Goal: Task Accomplishment & Management: Manage account settings

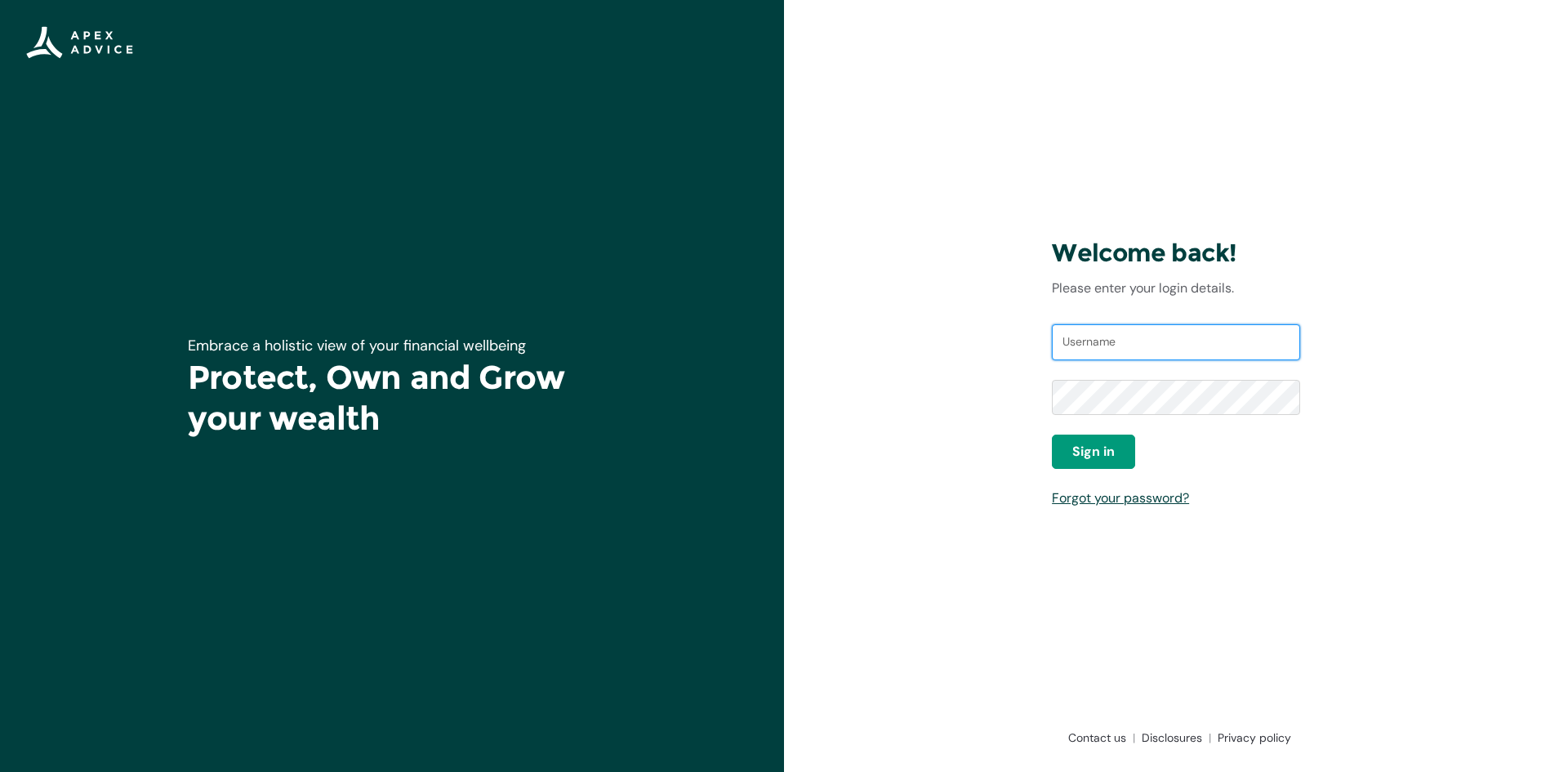
click at [1102, 342] on input "Username" at bounding box center [1175, 343] width 248 height 36
type input "hqauto@slingshot.co.nz"
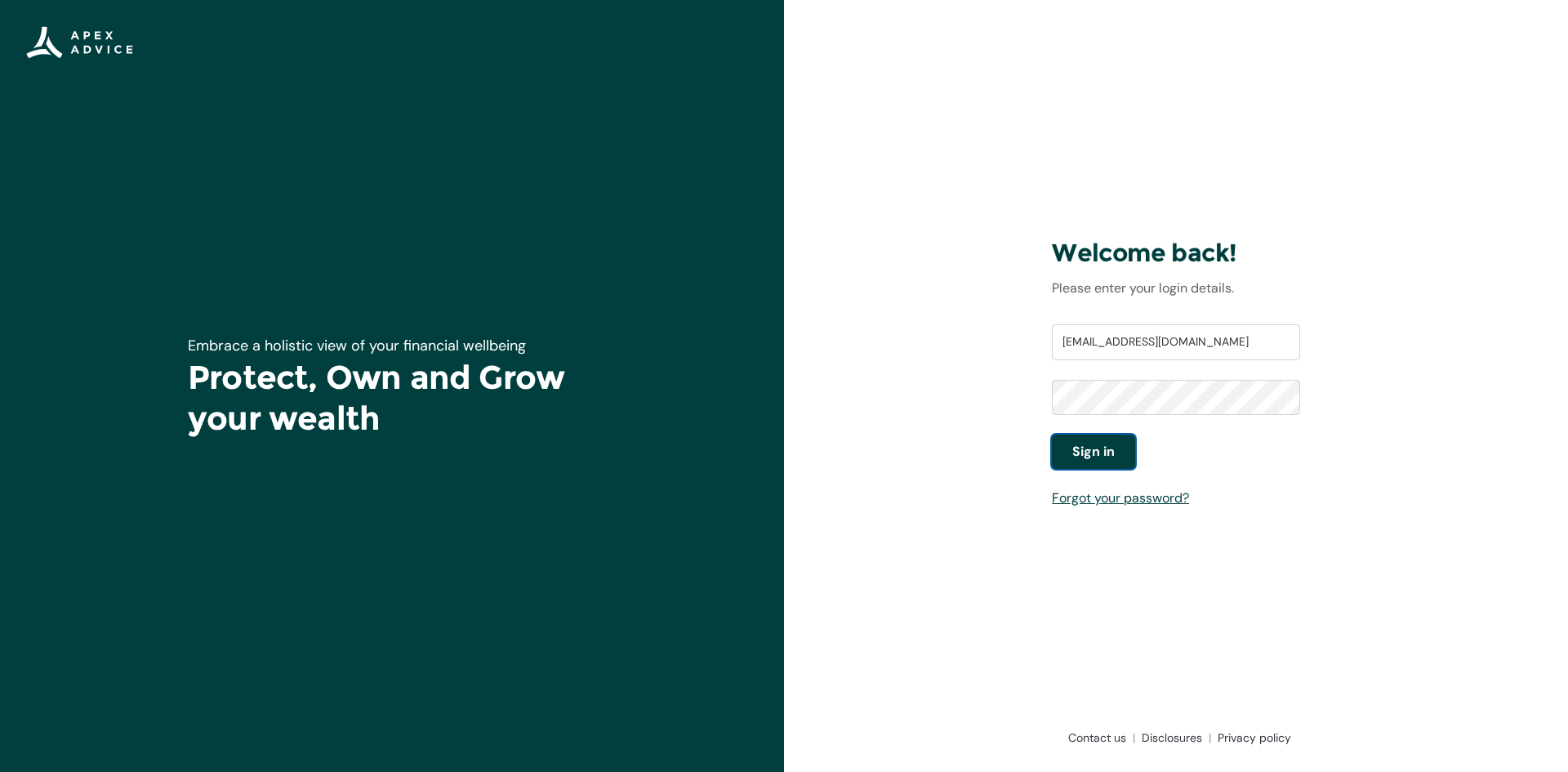
click at [1116, 448] on button "Sign in" at bounding box center [1093, 452] width 83 height 34
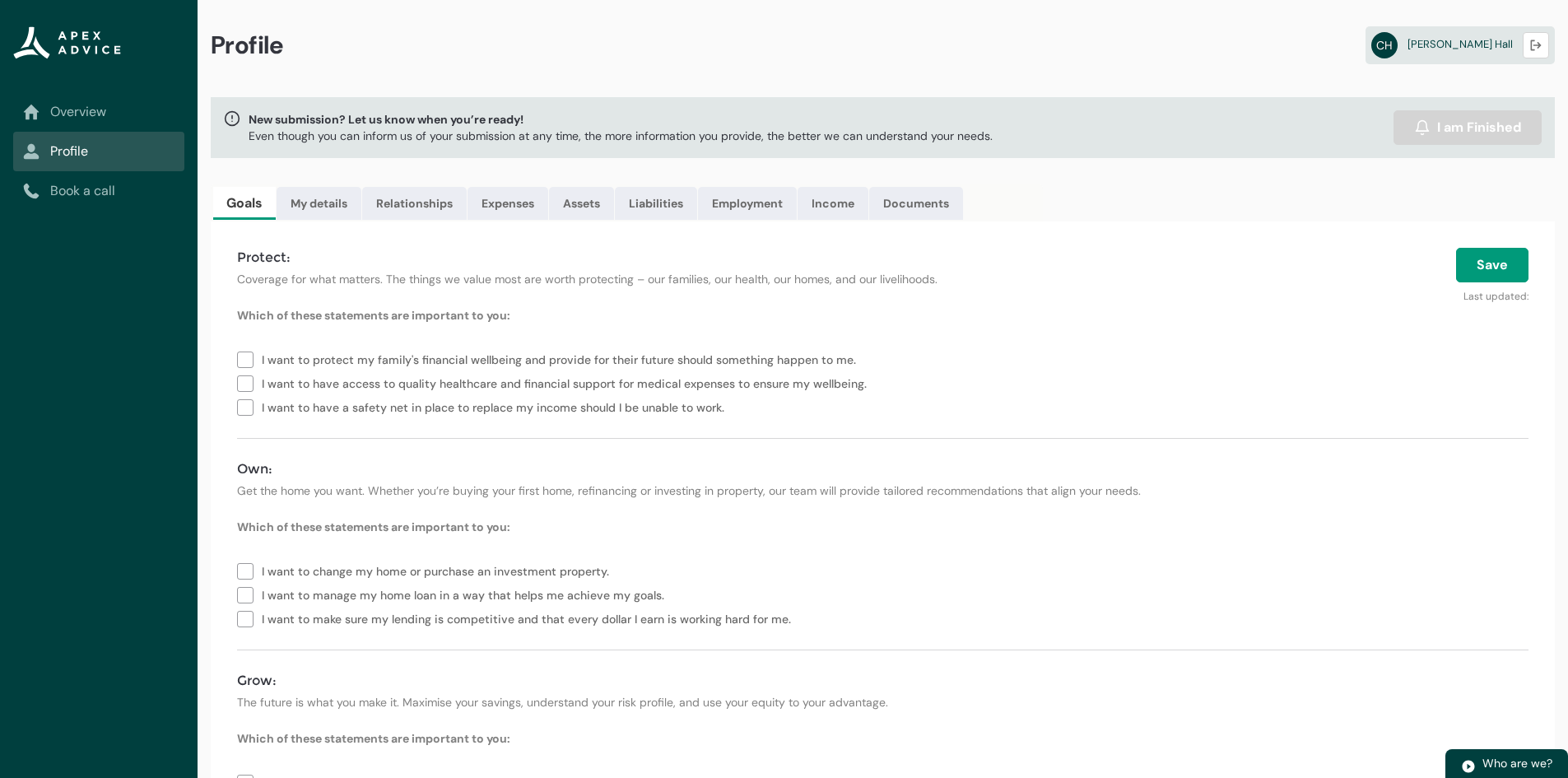
click at [564, 80] on div "Profile CH [PERSON_NAME] Logout" at bounding box center [883, 48] width 1370 height 97
click at [328, 193] on link "My details" at bounding box center [319, 204] width 85 height 33
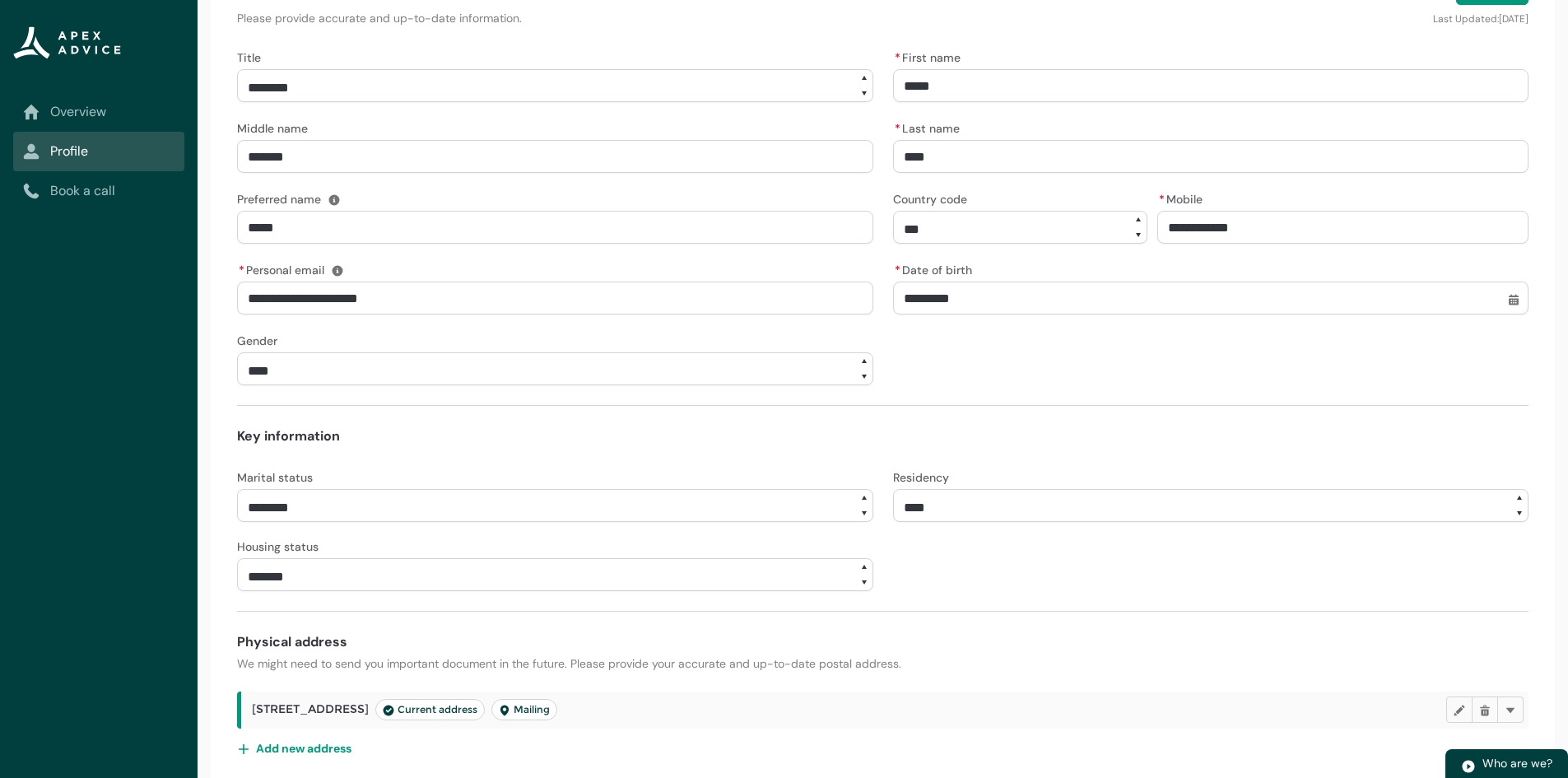
scroll to position [328, 0]
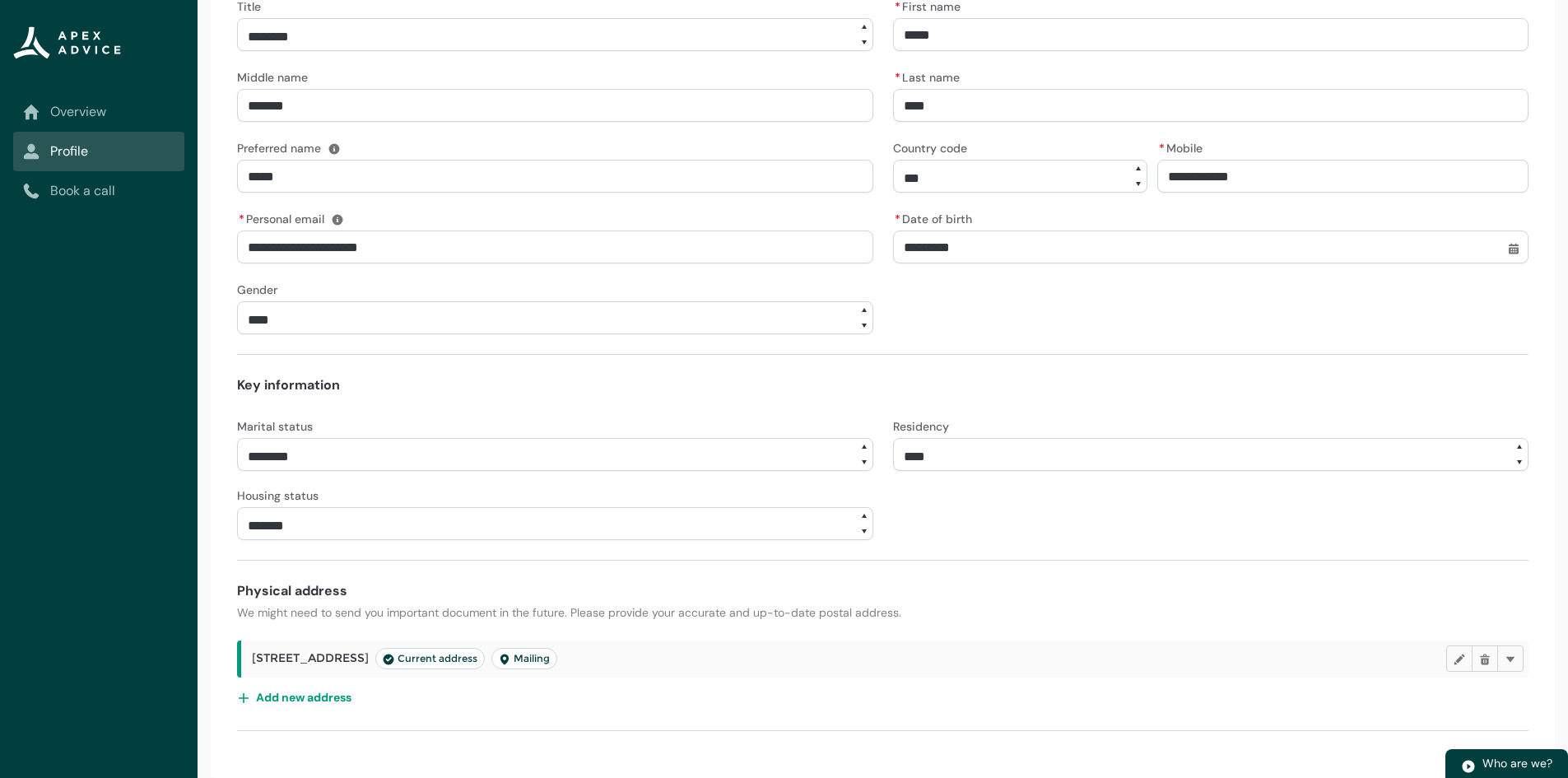
click at [861, 529] on select "**********" at bounding box center [555, 523] width 636 height 33
select select "*****"
click at [237, 507] on select "**********" at bounding box center [555, 523] width 636 height 33
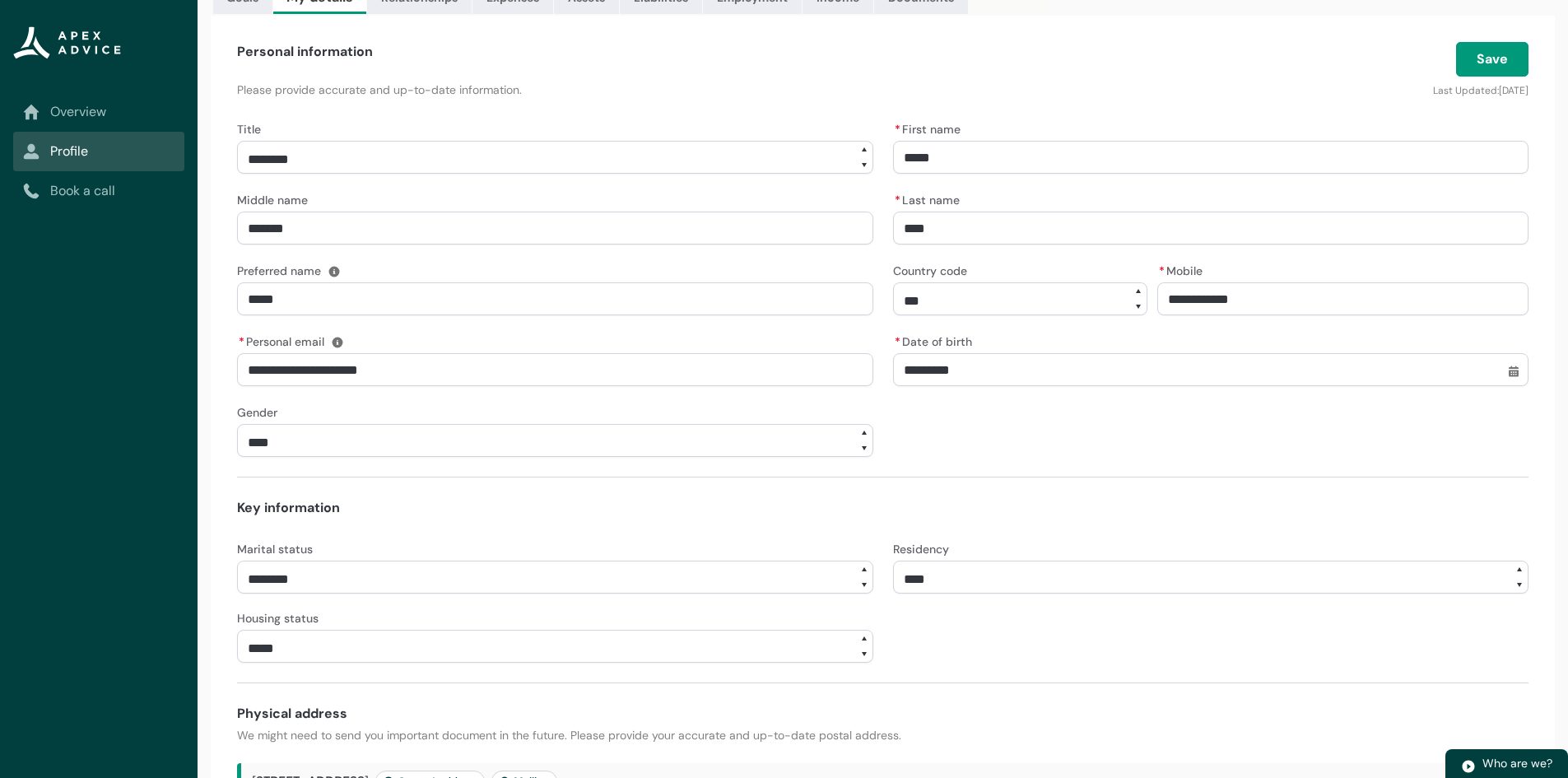
scroll to position [0, 0]
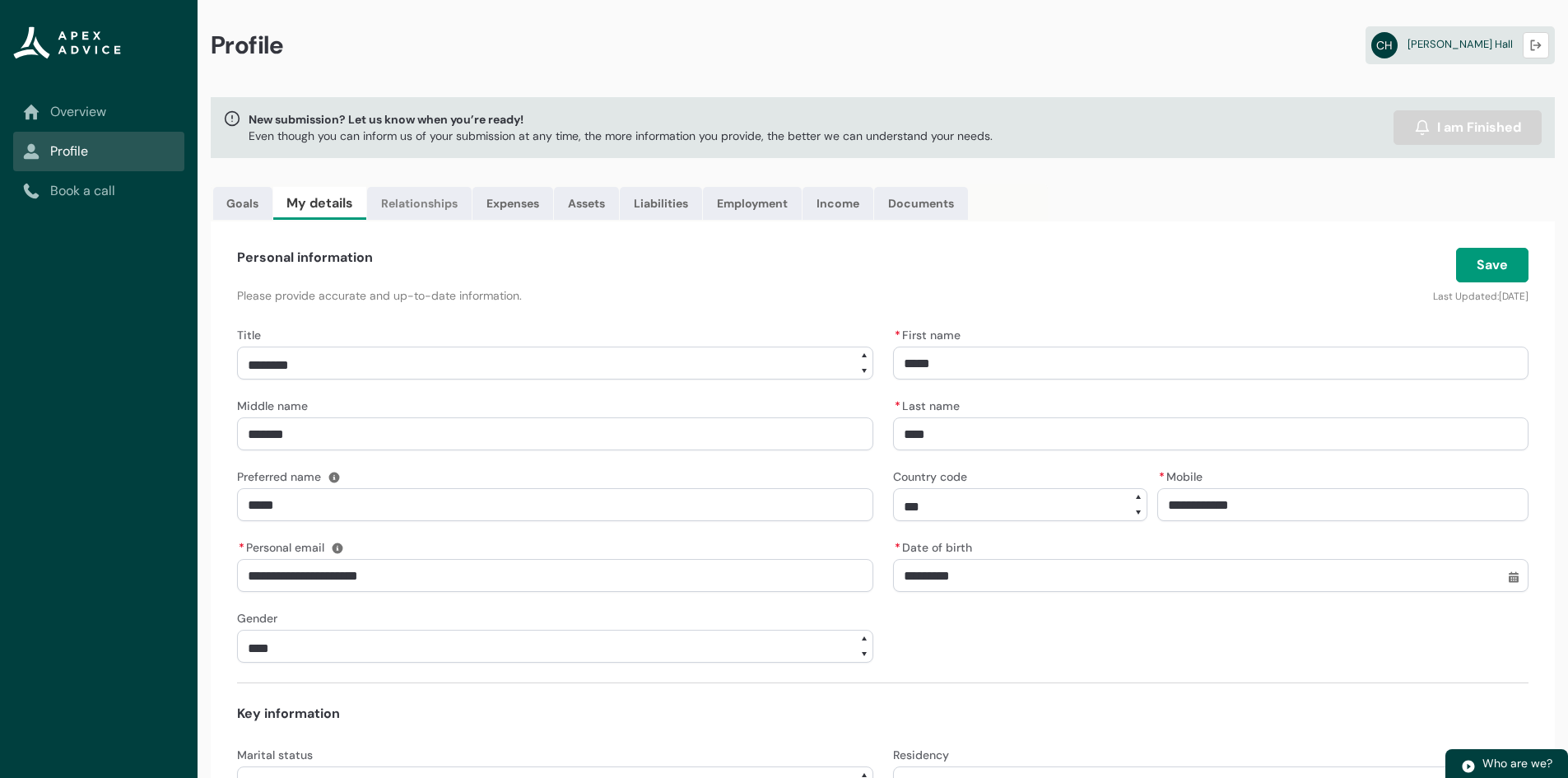
click at [435, 204] on link "Relationships" at bounding box center [419, 204] width 104 height 33
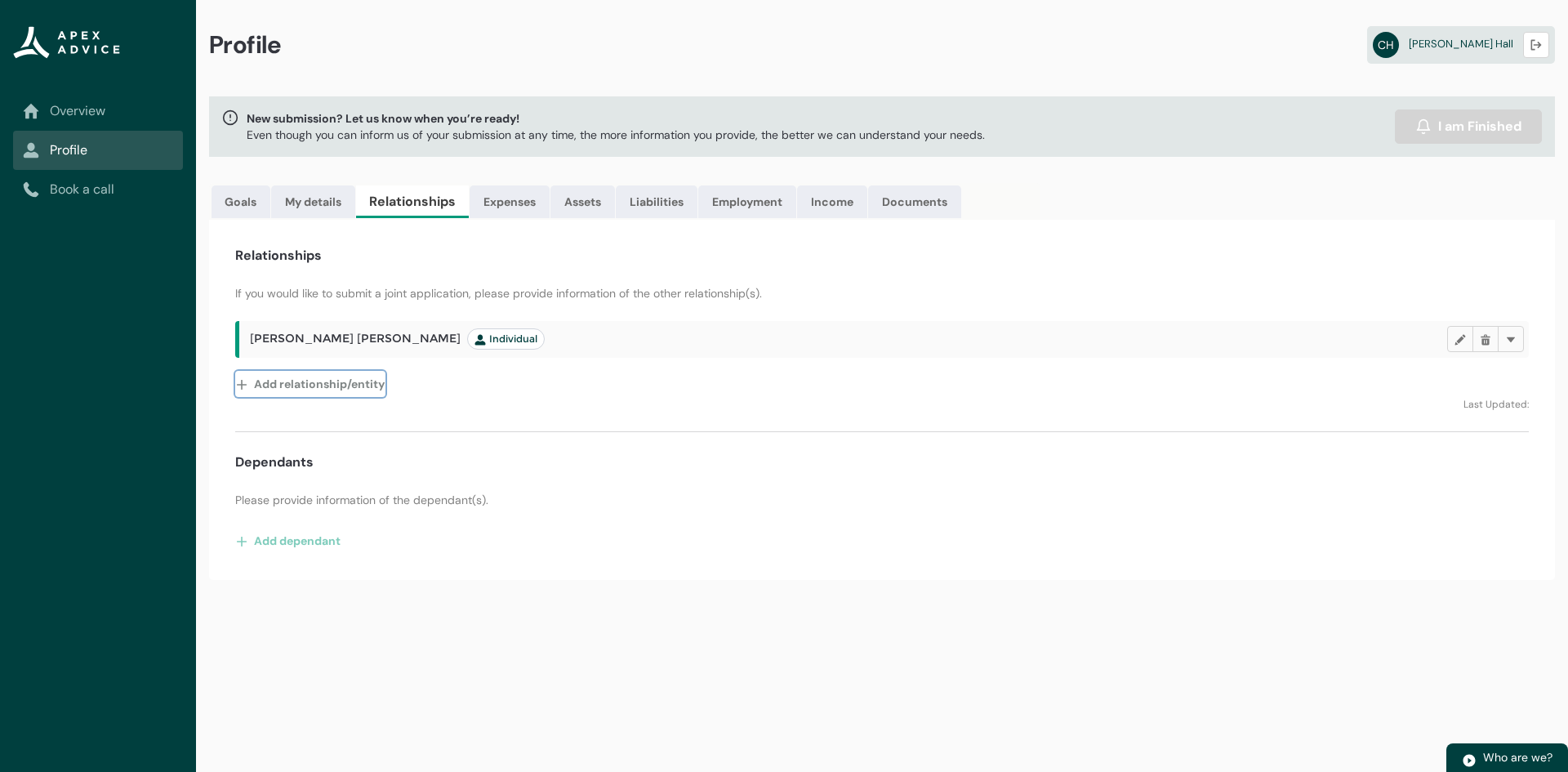
click at [239, 383] on lightning-primitive-icon "button" at bounding box center [244, 384] width 18 height 25
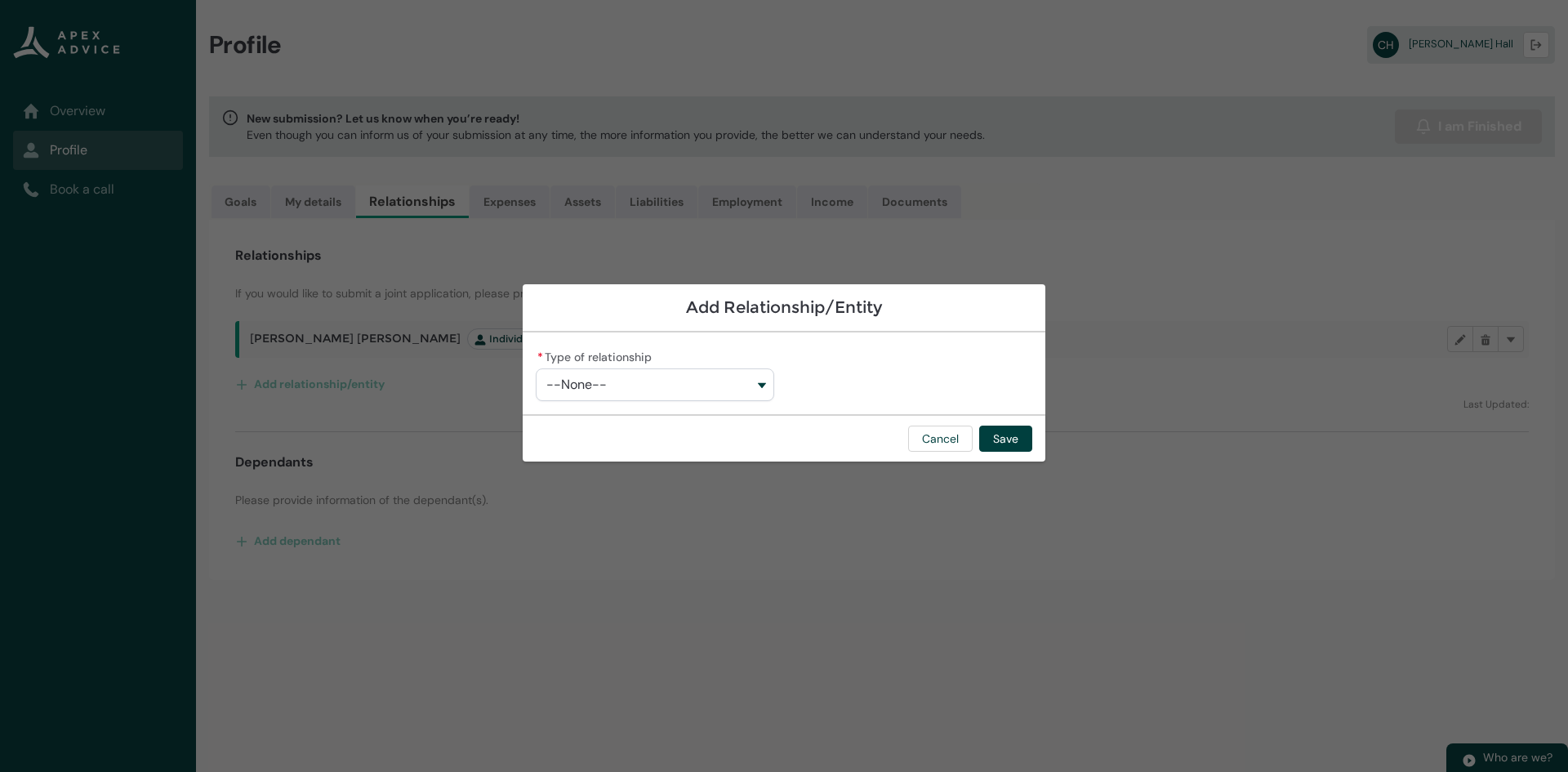
click at [762, 384] on button "--None--" at bounding box center [654, 385] width 239 height 33
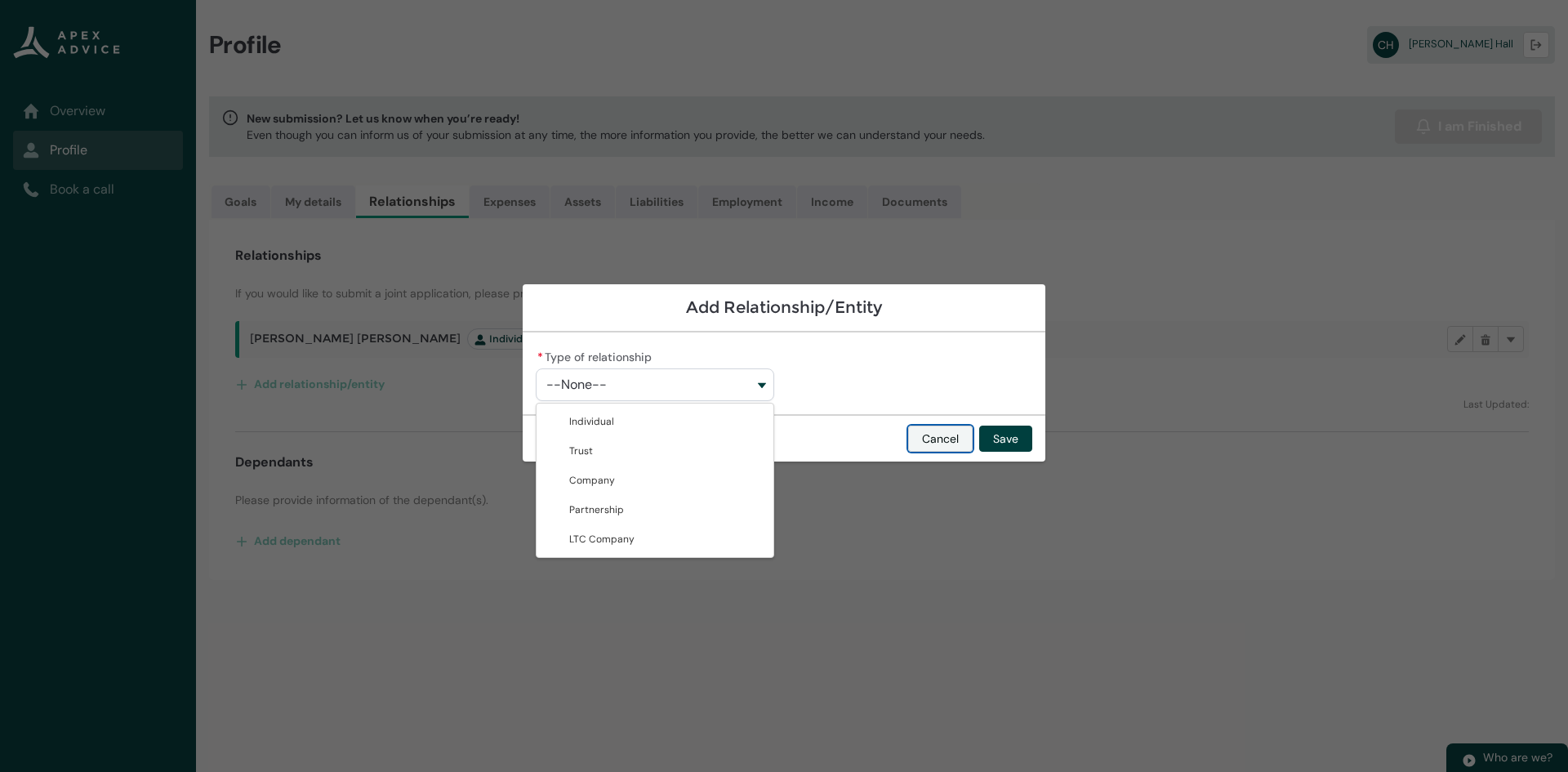
click at [916, 439] on button "Cancel" at bounding box center [940, 438] width 64 height 26
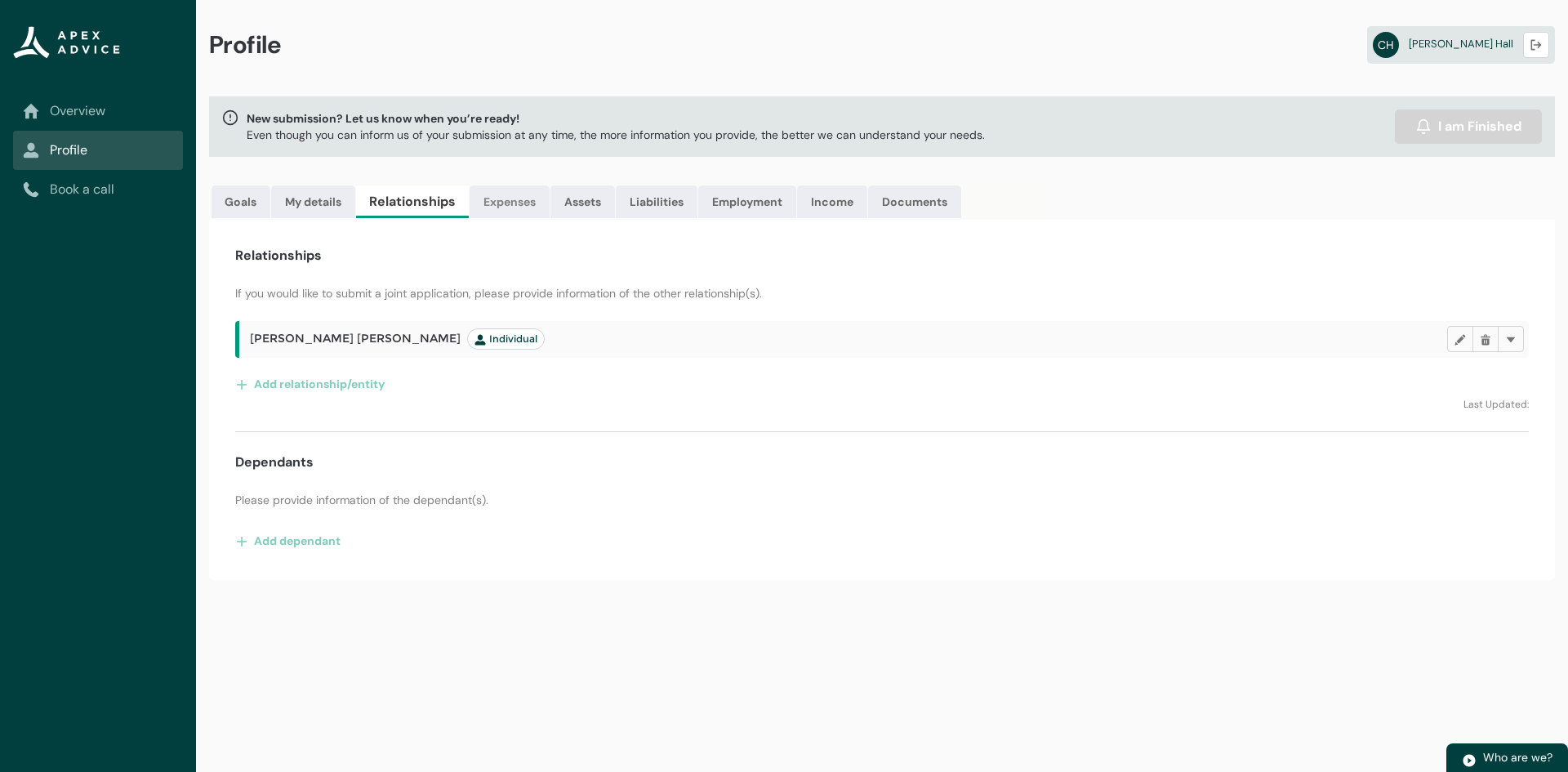
click at [522, 196] on link "Expenses" at bounding box center [510, 202] width 80 height 33
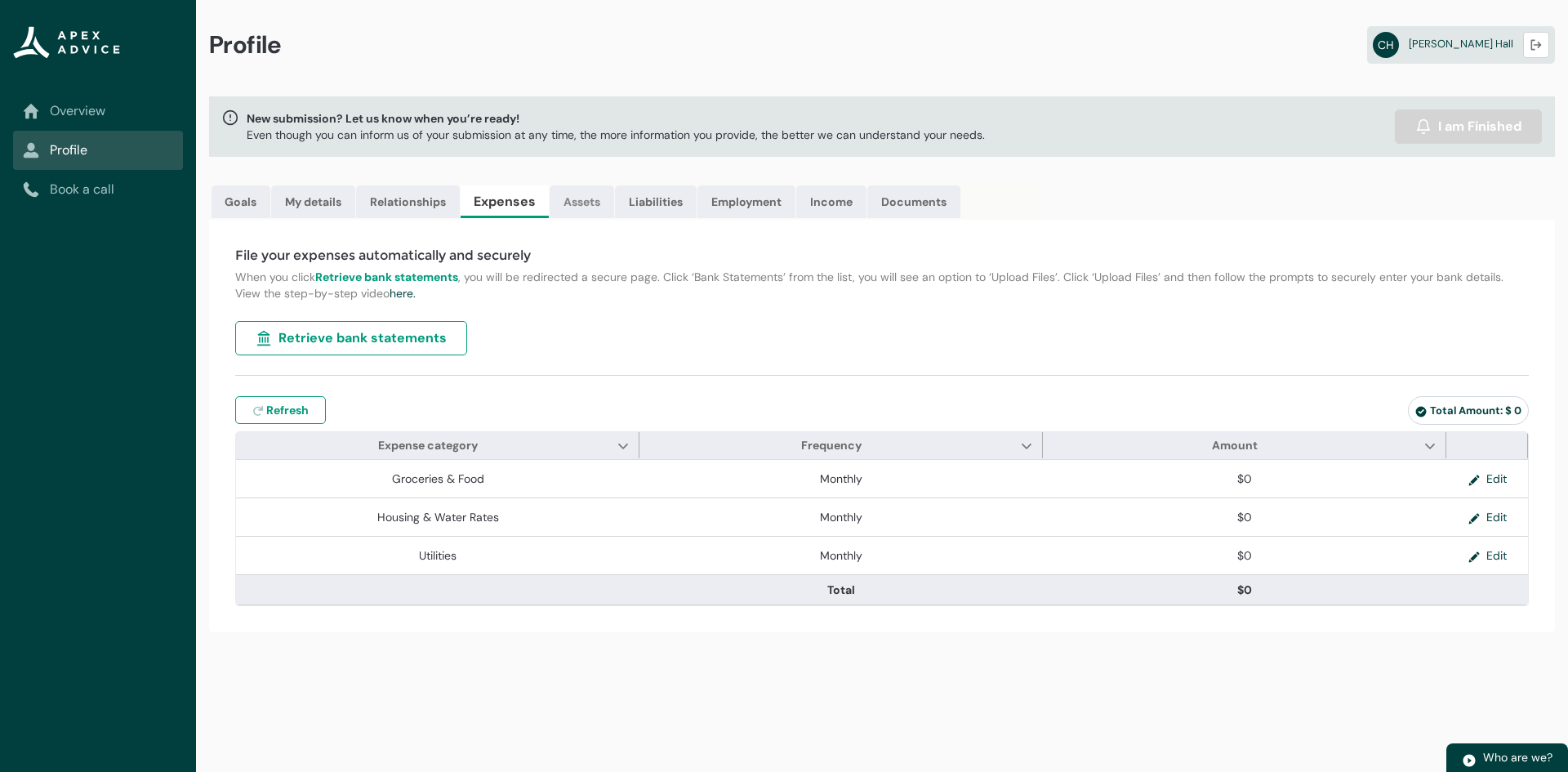
click at [594, 201] on link "Assets" at bounding box center [581, 202] width 64 height 33
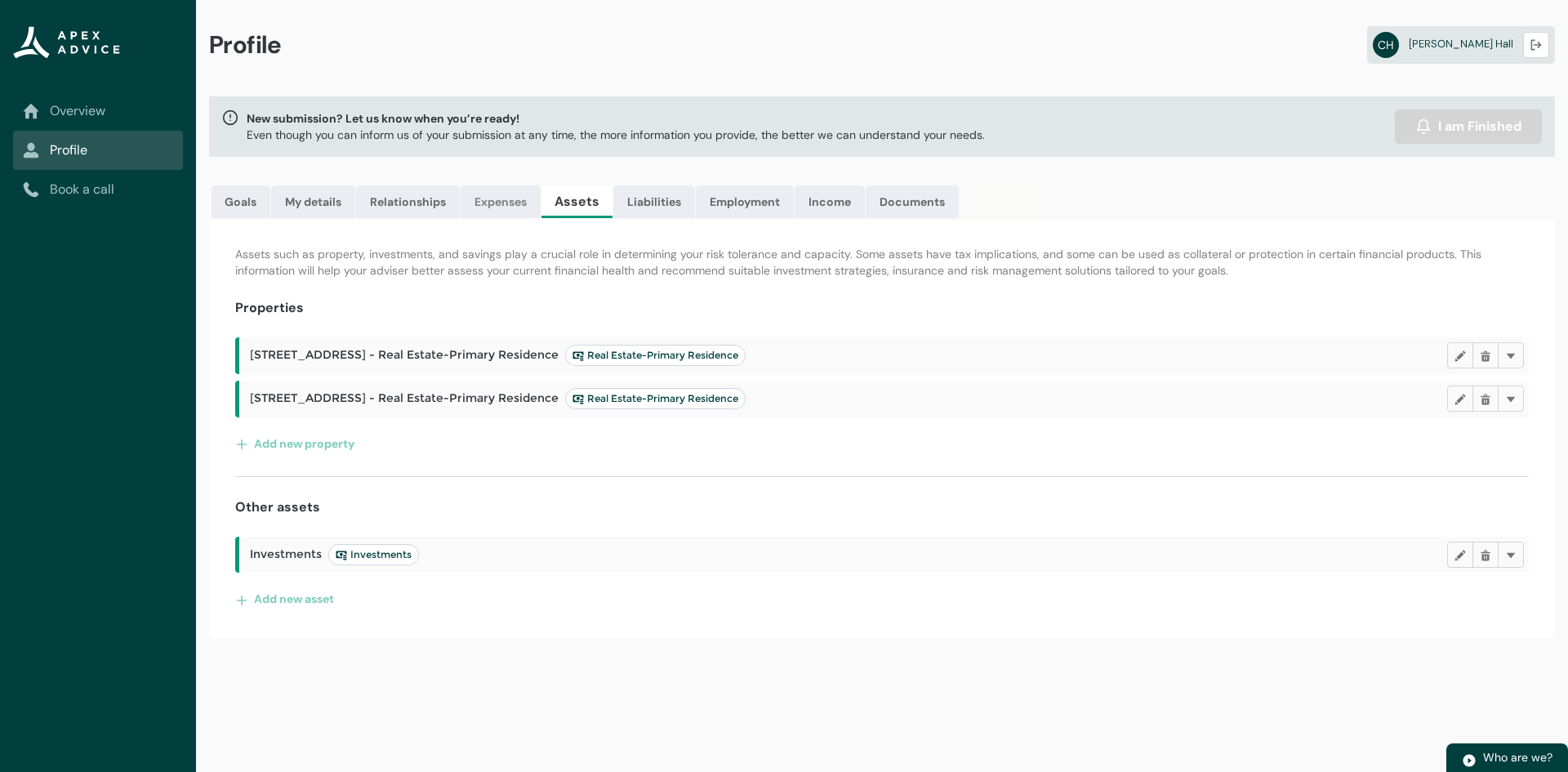
click at [513, 199] on link "Expenses" at bounding box center [501, 202] width 80 height 33
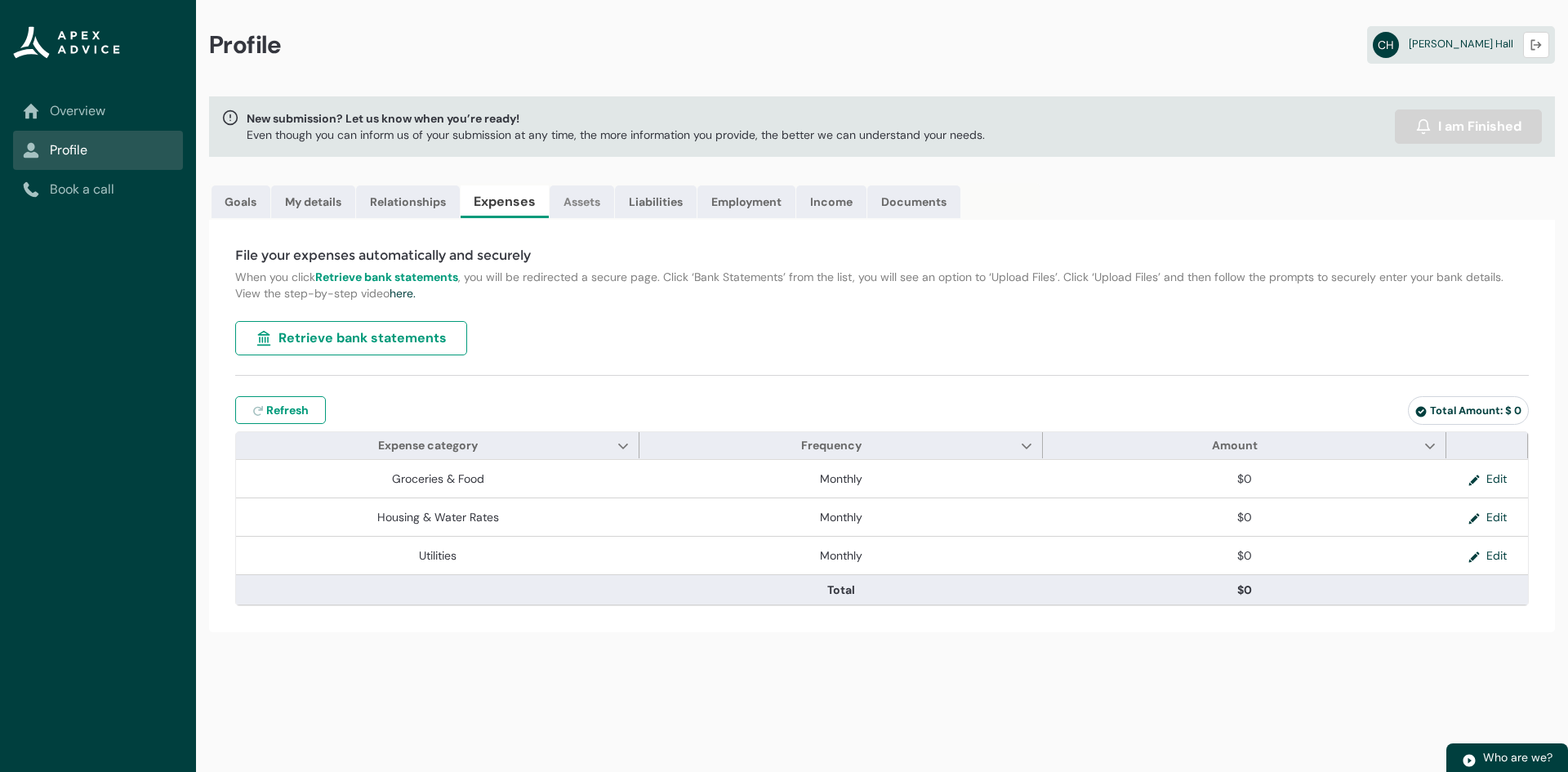
click at [598, 203] on link "Assets" at bounding box center [581, 202] width 64 height 33
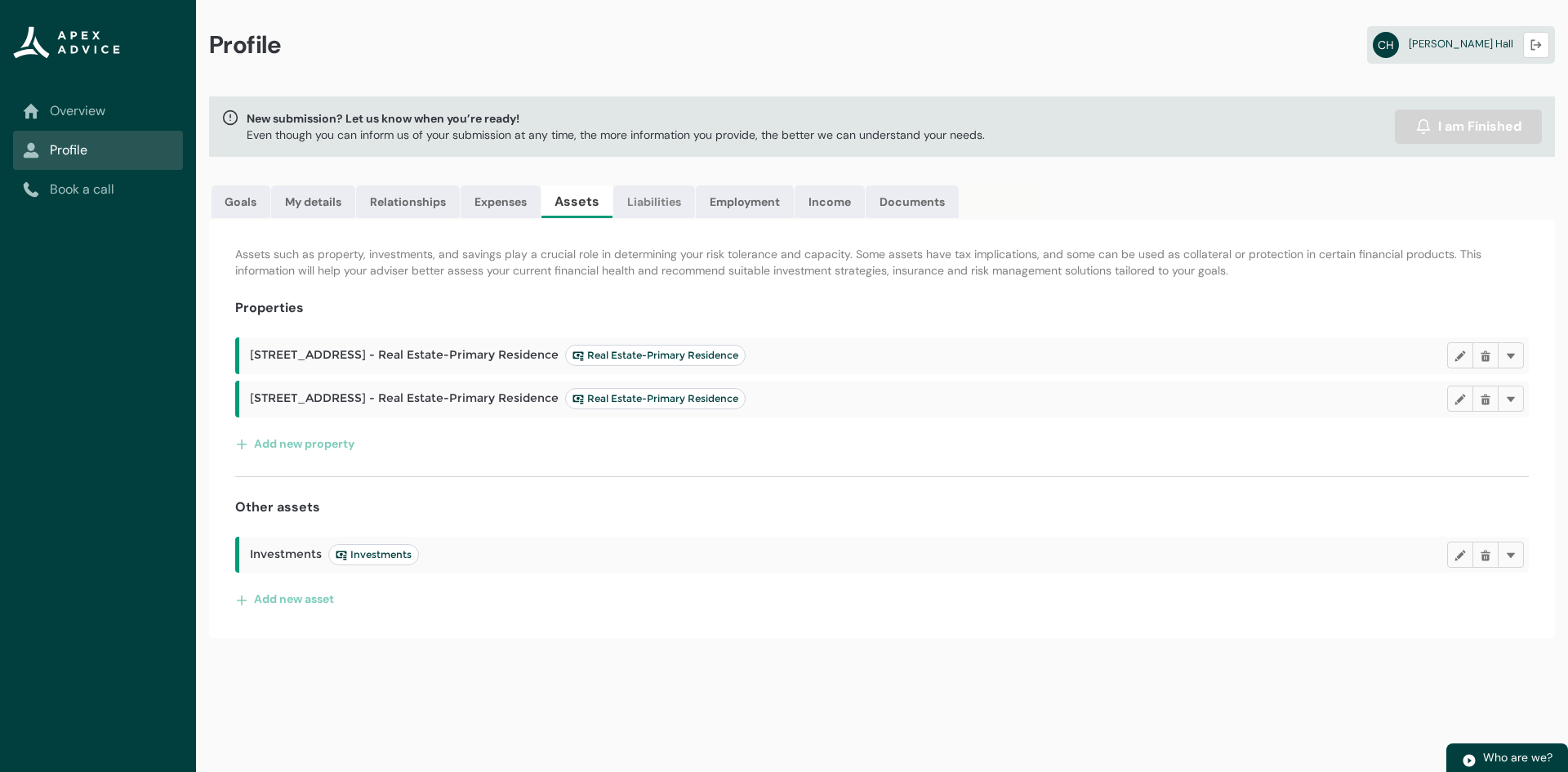
click at [669, 201] on link "Liabilities" at bounding box center [653, 202] width 81 height 33
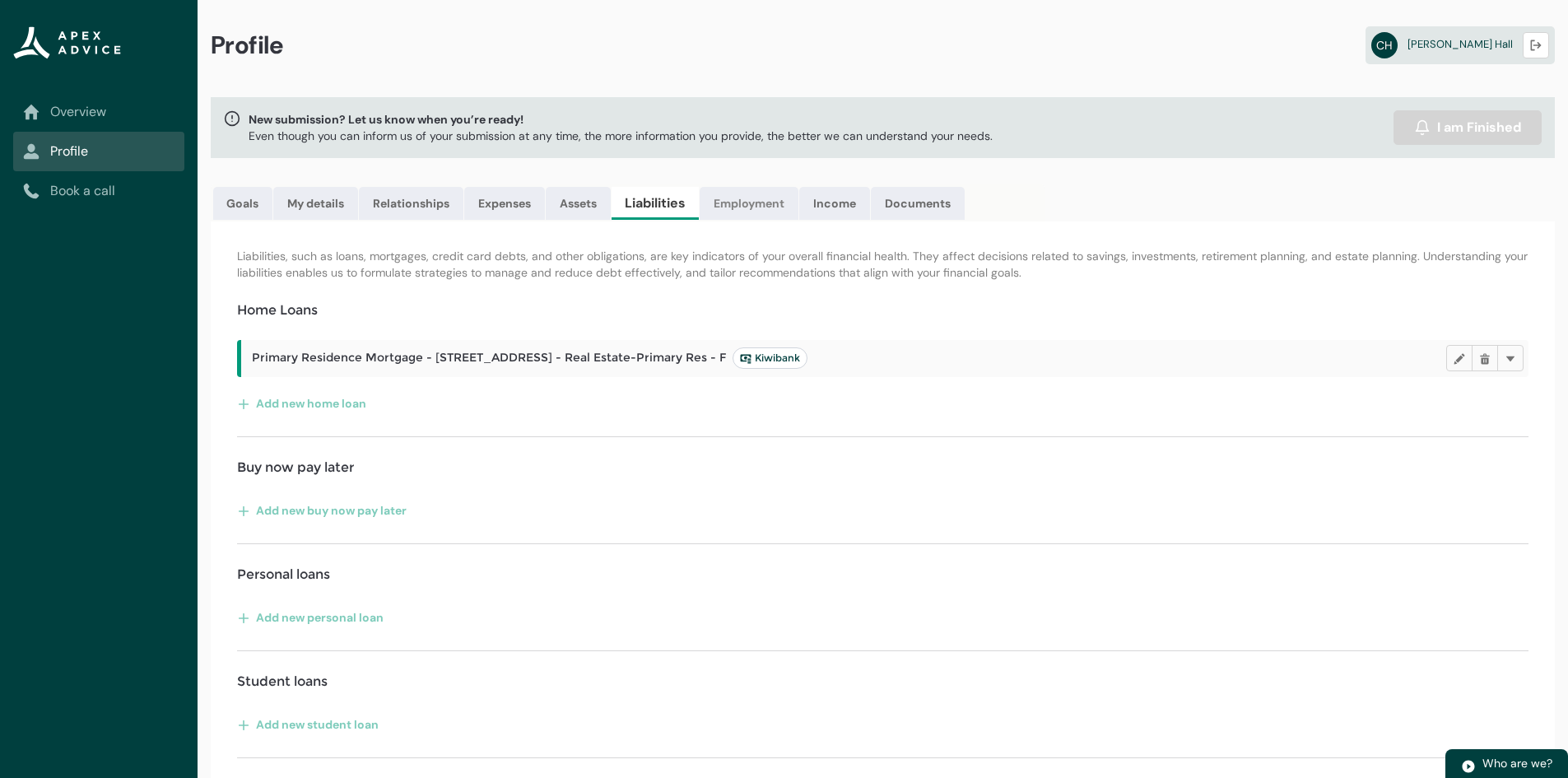
click at [766, 204] on link "Employment" at bounding box center [749, 204] width 98 height 33
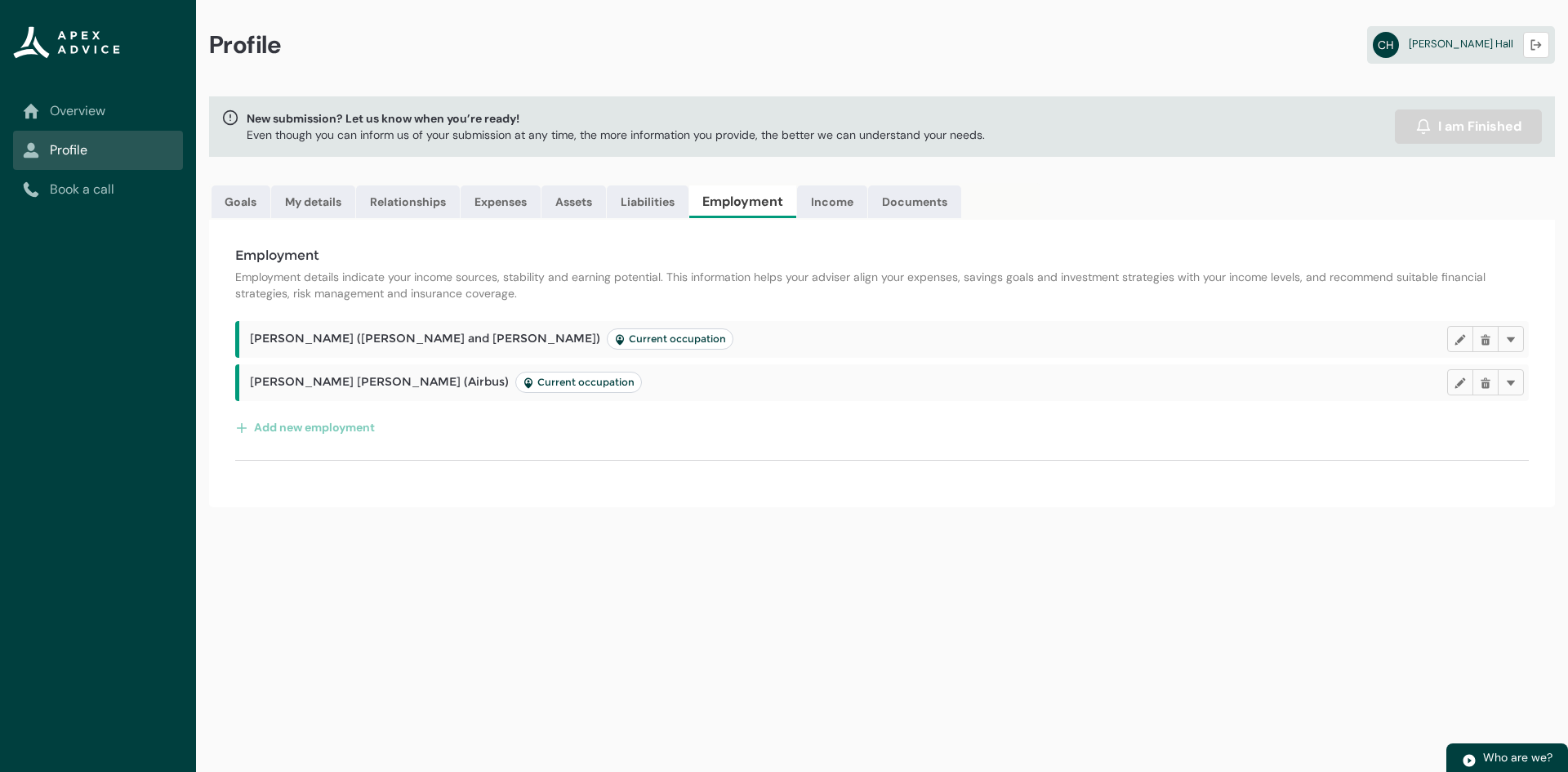
click at [269, 380] on span "Alexis Rose Mcinally (Airbus) Current occupation" at bounding box center [445, 382] width 392 height 21
click at [523, 380] on span "Current occupation" at bounding box center [579, 382] width 112 height 13
click at [543, 383] on lightning-badge "Current occupation" at bounding box center [579, 382] width 126 height 21
click at [1463, 383] on lightning-primitive-icon "button" at bounding box center [1461, 381] width 11 height 12
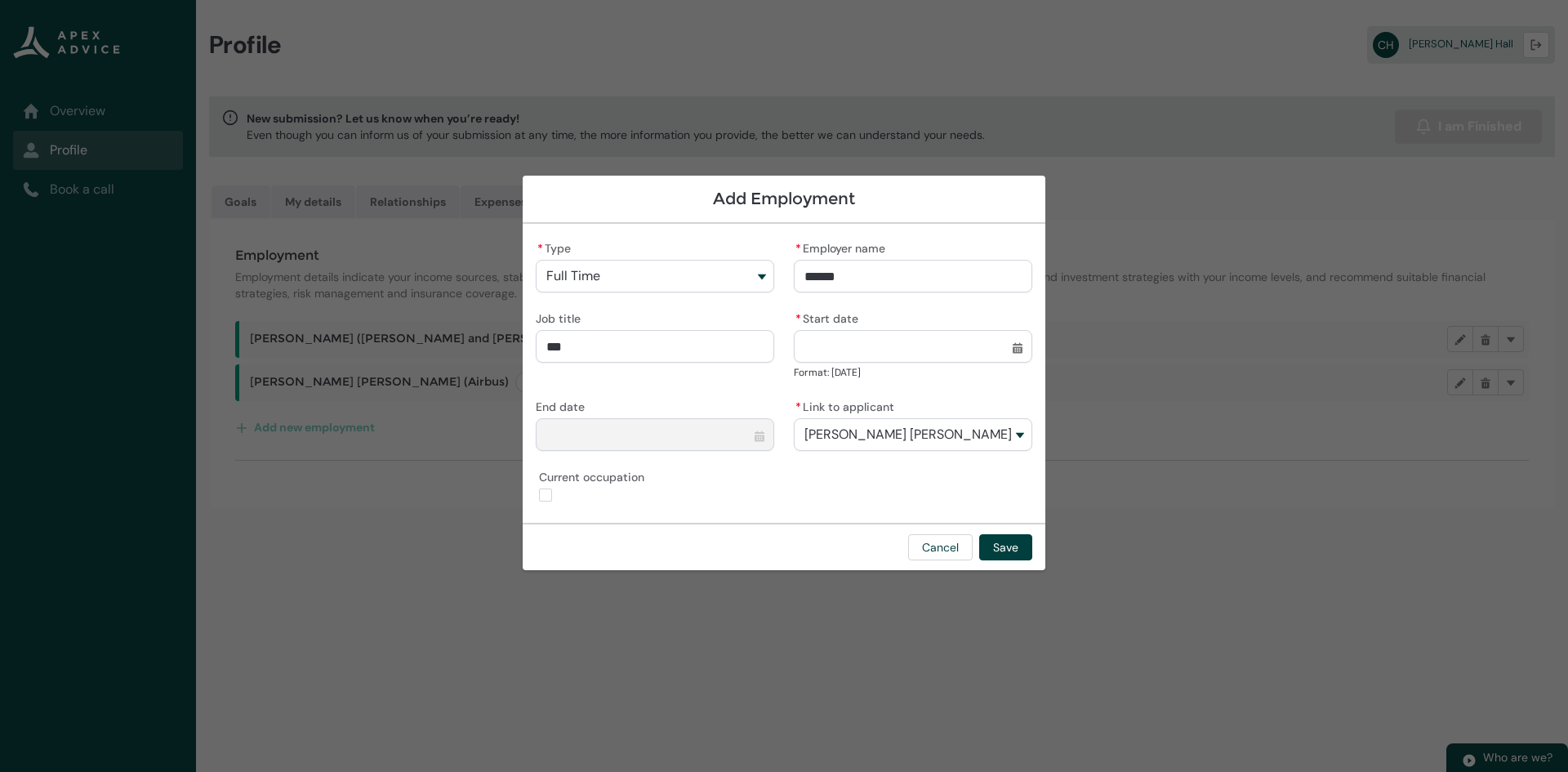
click at [1019, 354] on input "* Start date" at bounding box center [913, 347] width 239 height 33
select select "****"
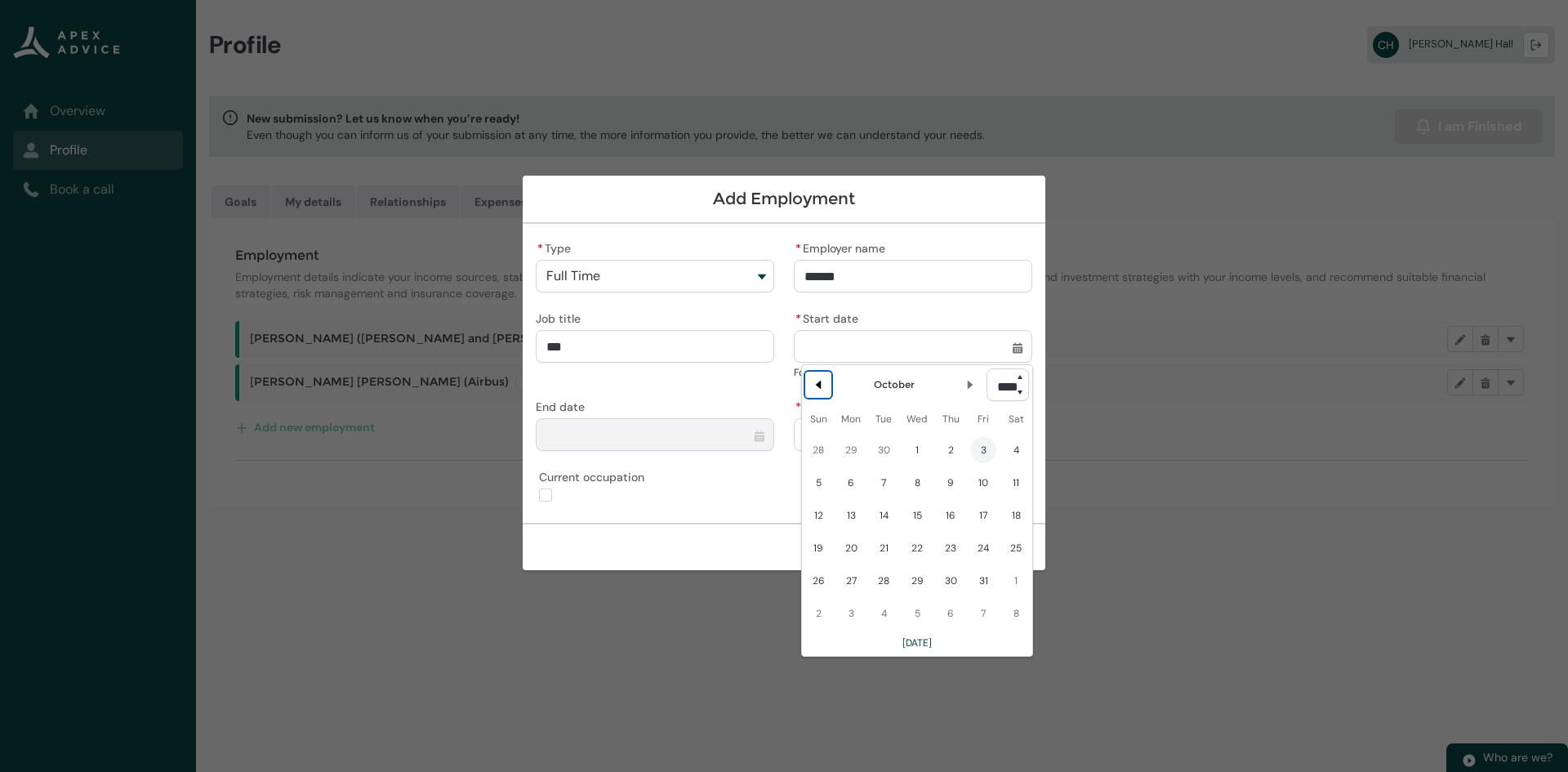
click at [816, 382] on lightning-primitive-icon "Date picker: October" at bounding box center [818, 385] width 11 height 11
click at [816, 382] on lightning-primitive-icon "Date picker: September" at bounding box center [818, 385] width 11 height 11
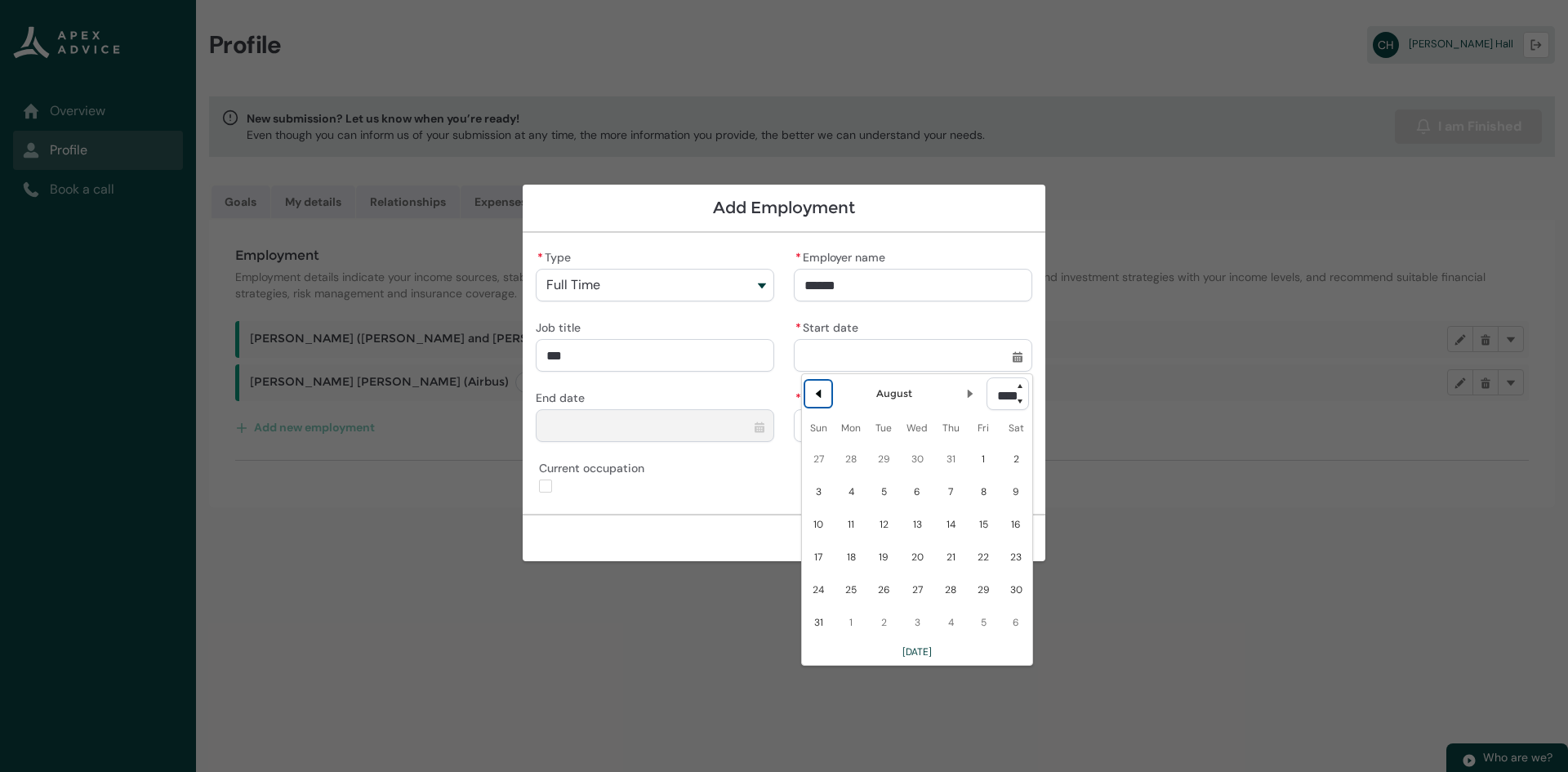
click at [816, 382] on button "Previous Month" at bounding box center [818, 393] width 26 height 26
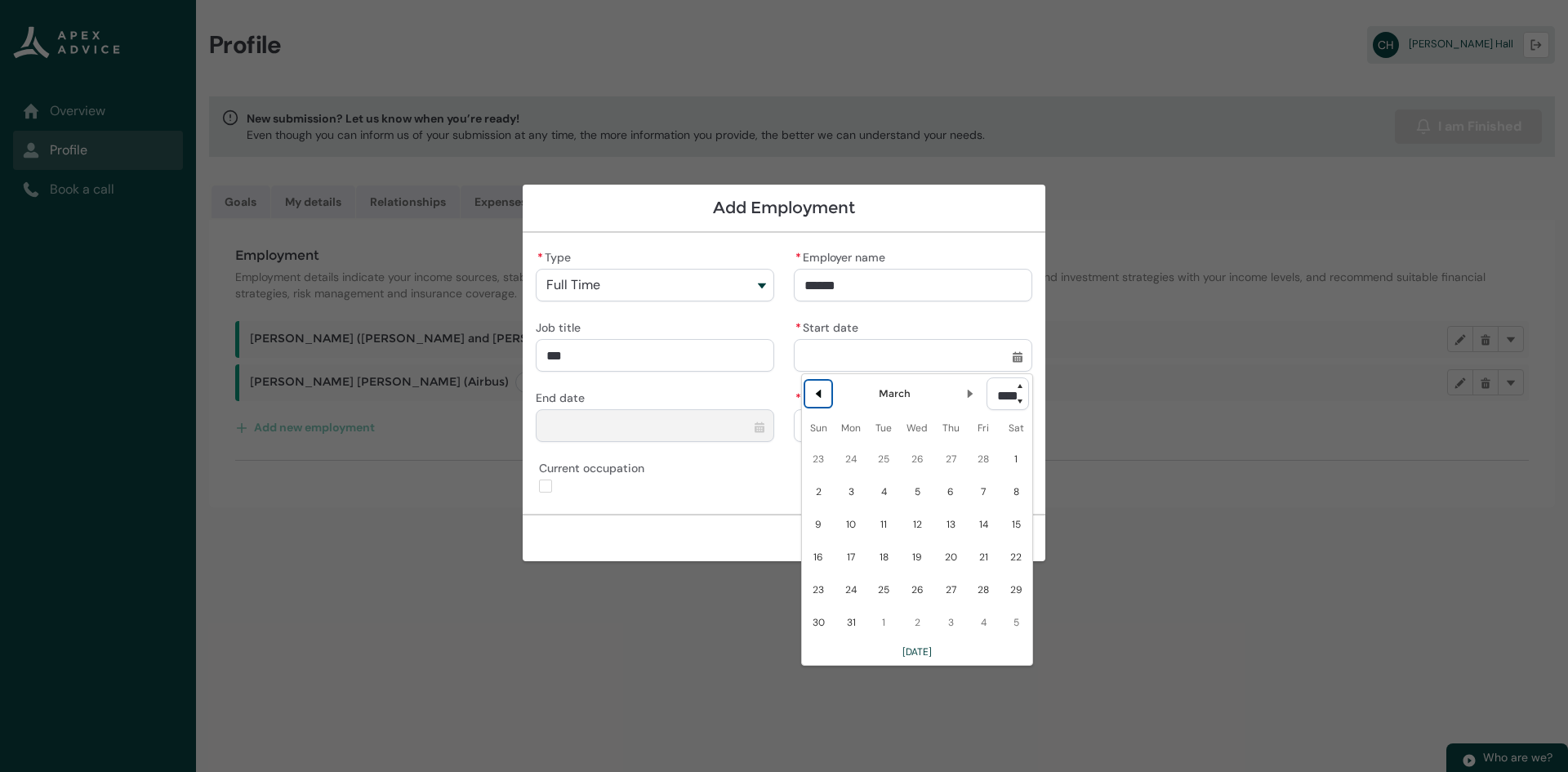
click at [816, 382] on button "Previous Month" at bounding box center [818, 393] width 26 height 26
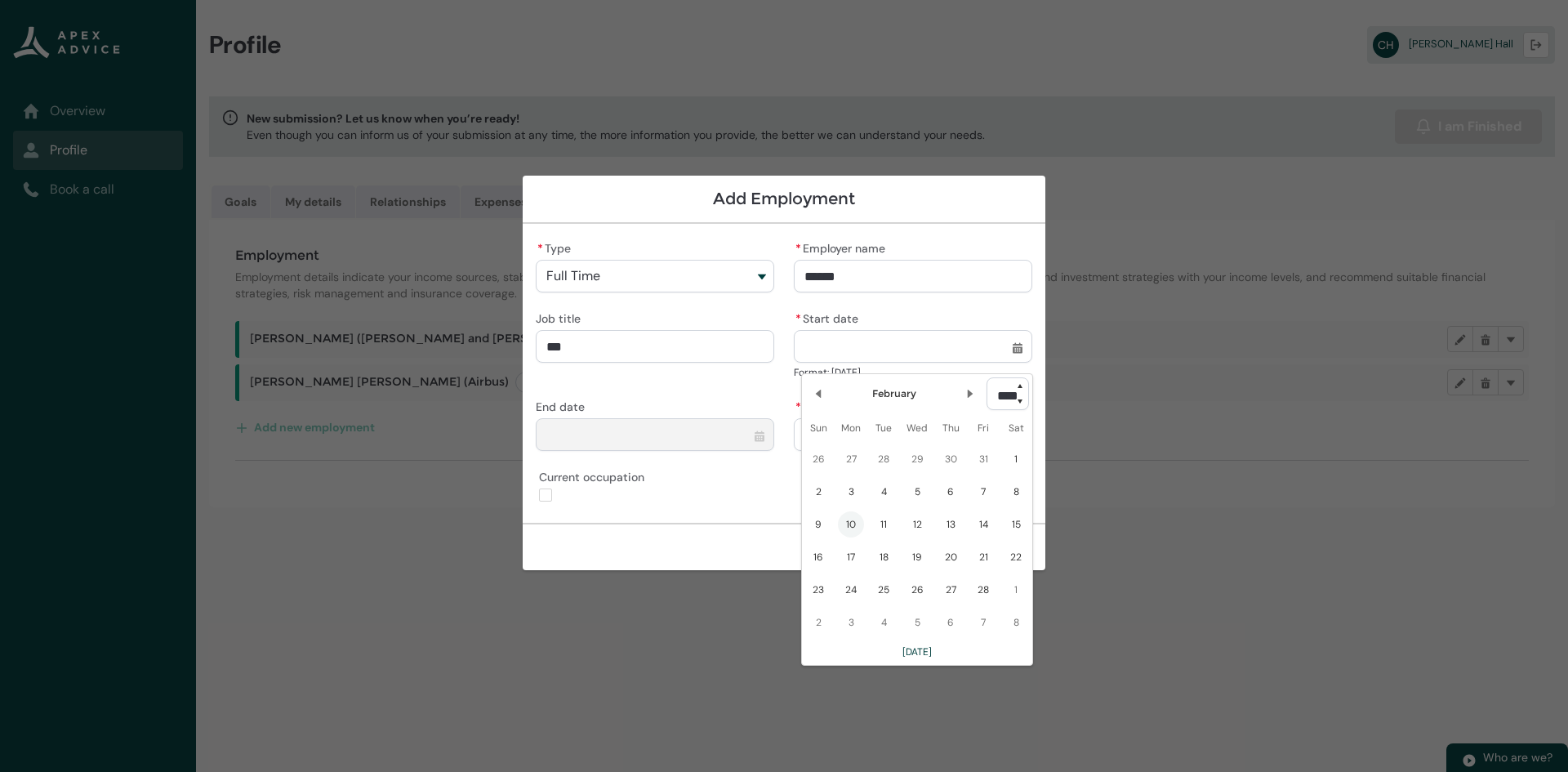
click at [849, 526] on span "10" at bounding box center [851, 524] width 26 height 26
type lightning-datepicker "2025-02-10"
type lightning-input "2025-02-10"
type input "**********"
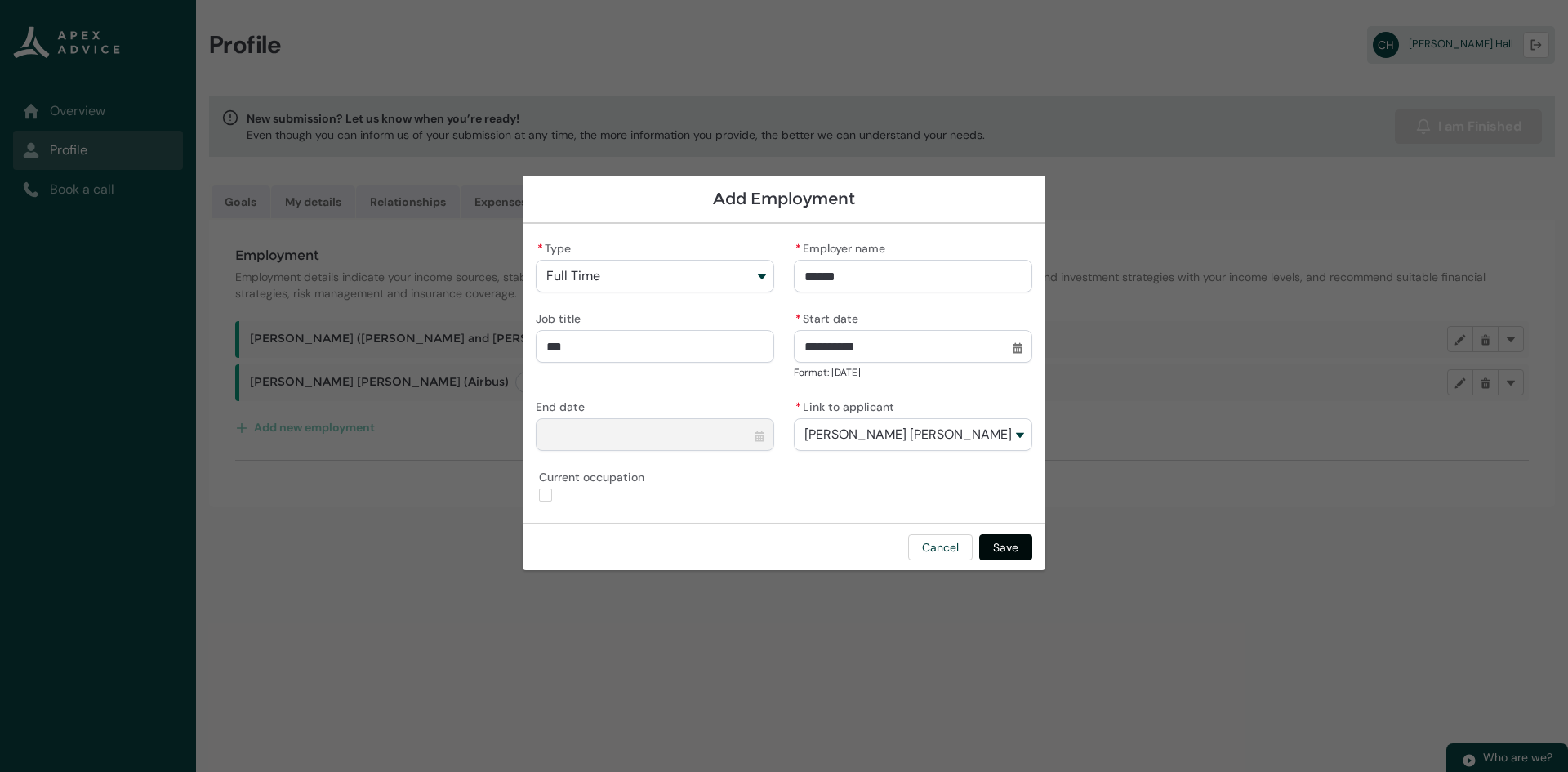
click at [1015, 546] on button "Save" at bounding box center [1005, 547] width 53 height 26
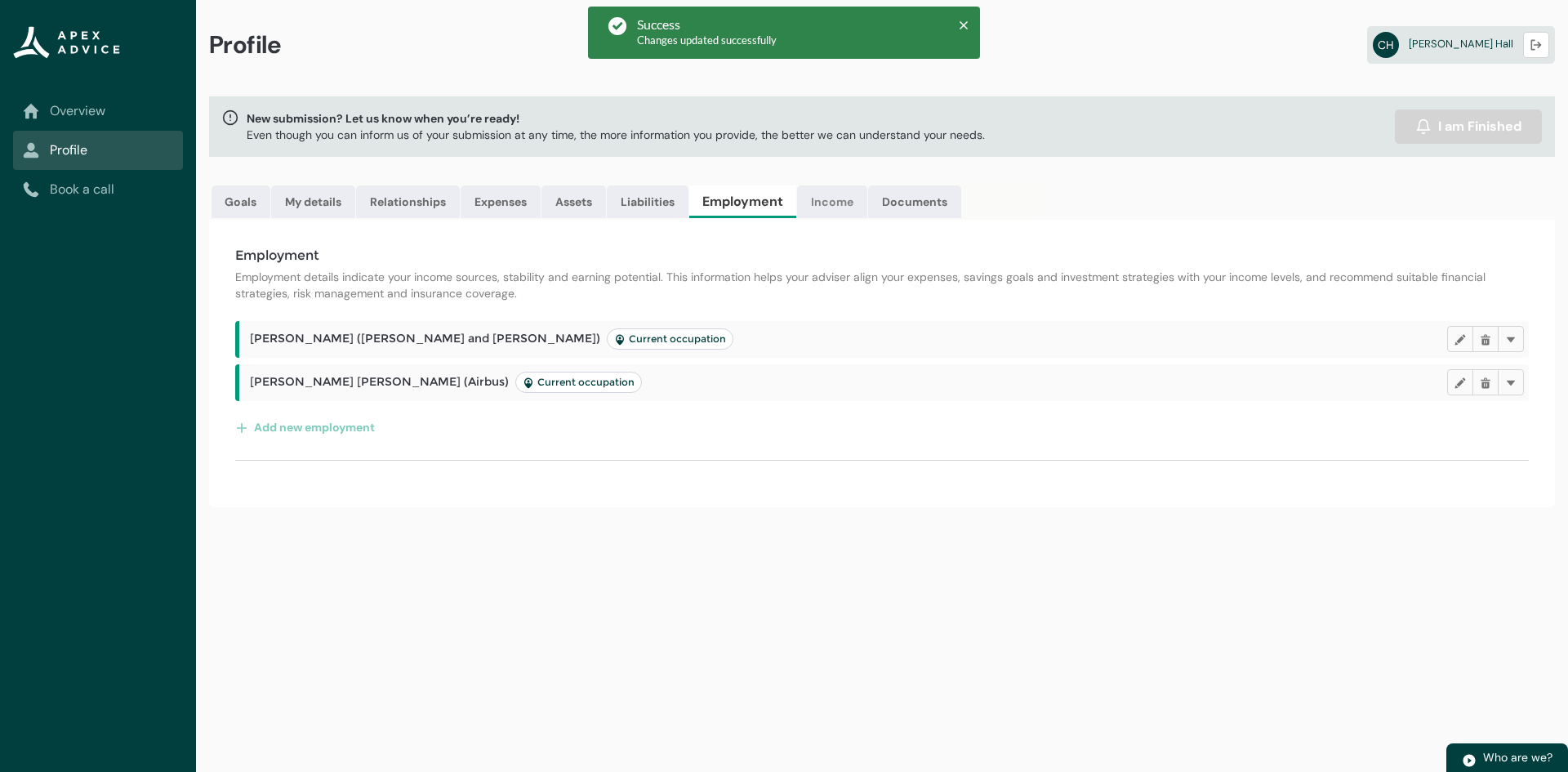
click at [832, 198] on link "Income" at bounding box center [831, 202] width 70 height 33
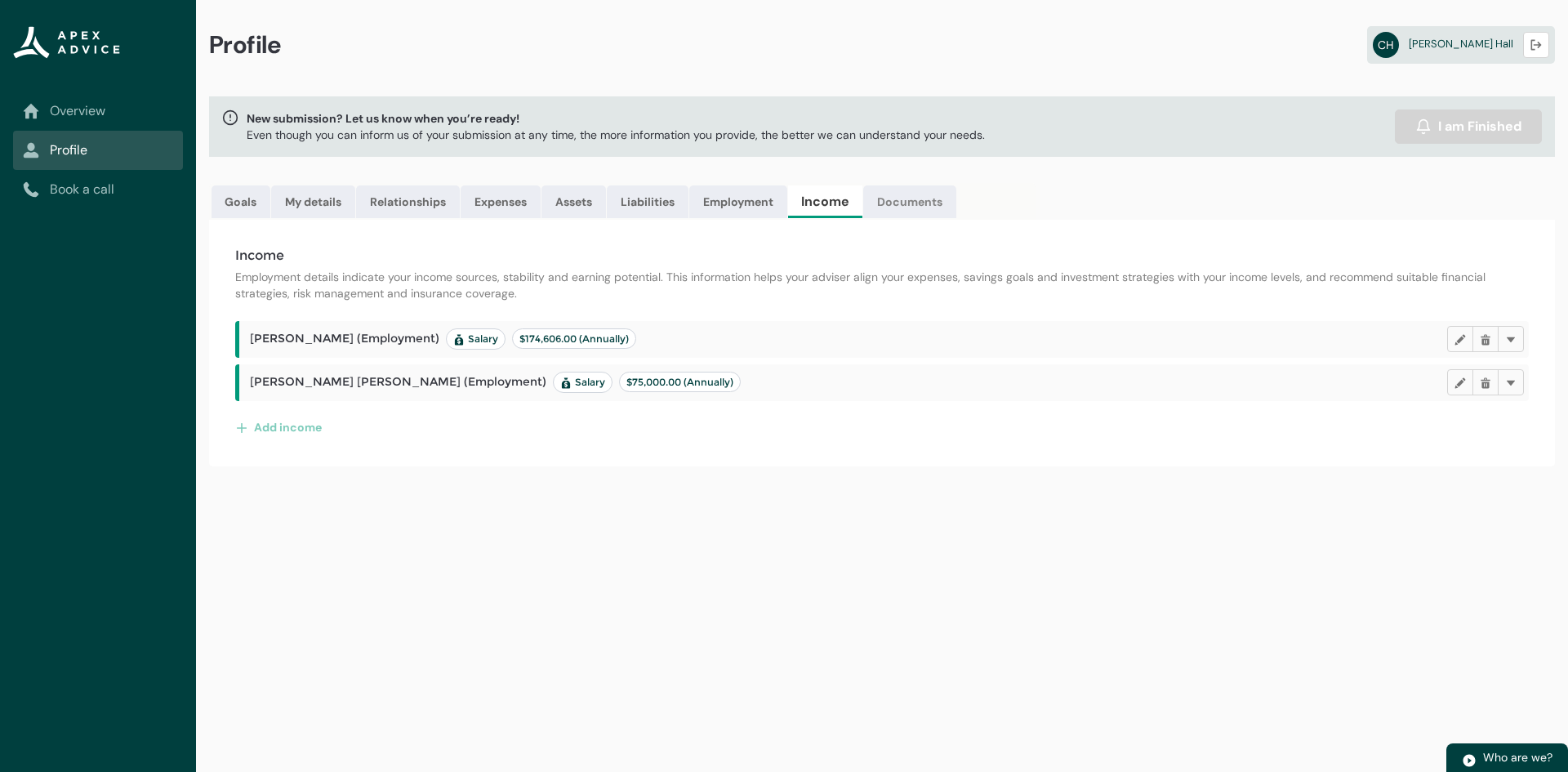
click at [916, 202] on link "Documents" at bounding box center [909, 202] width 93 height 33
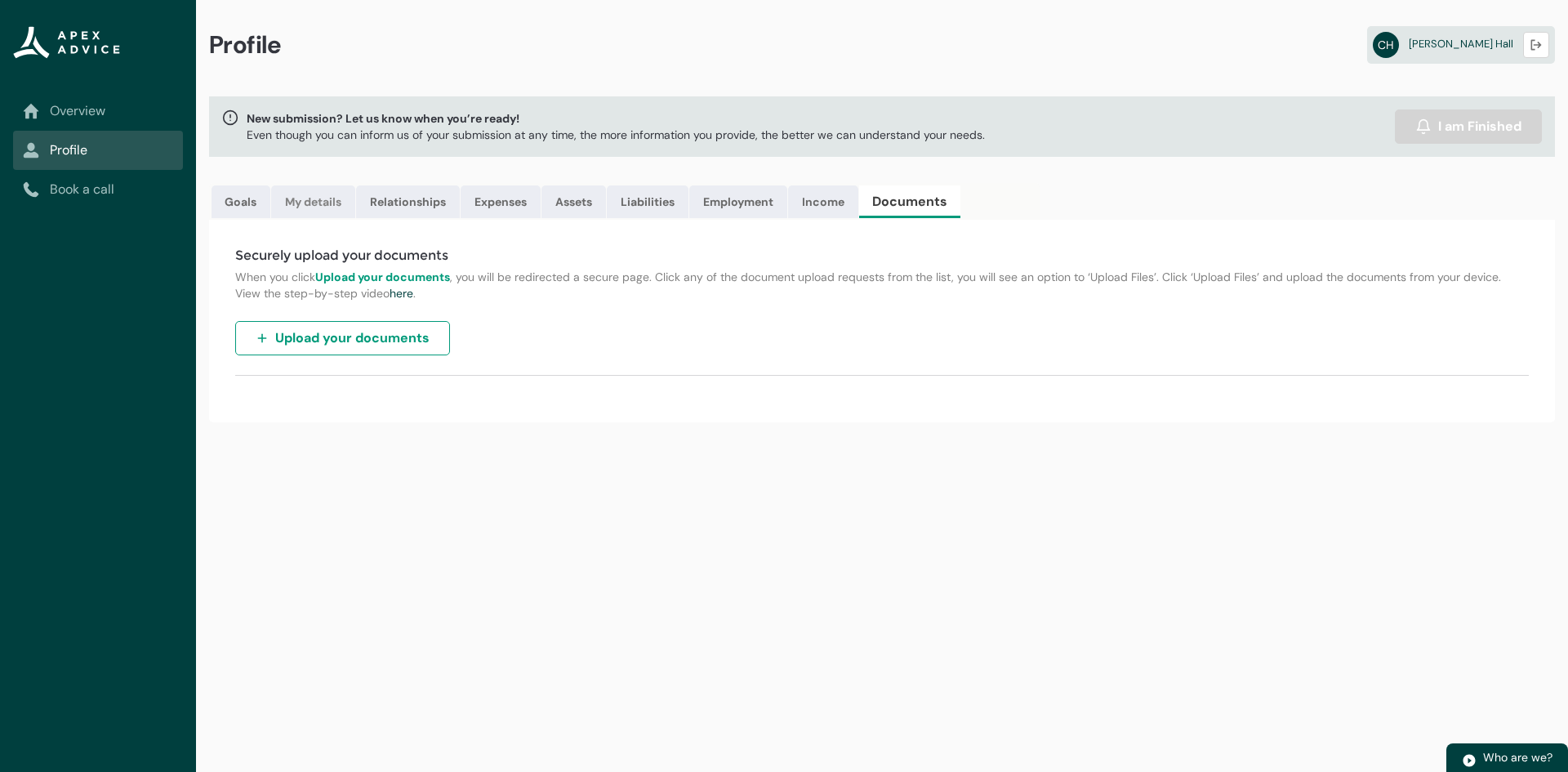
click at [314, 203] on link "My details" at bounding box center [313, 202] width 84 height 33
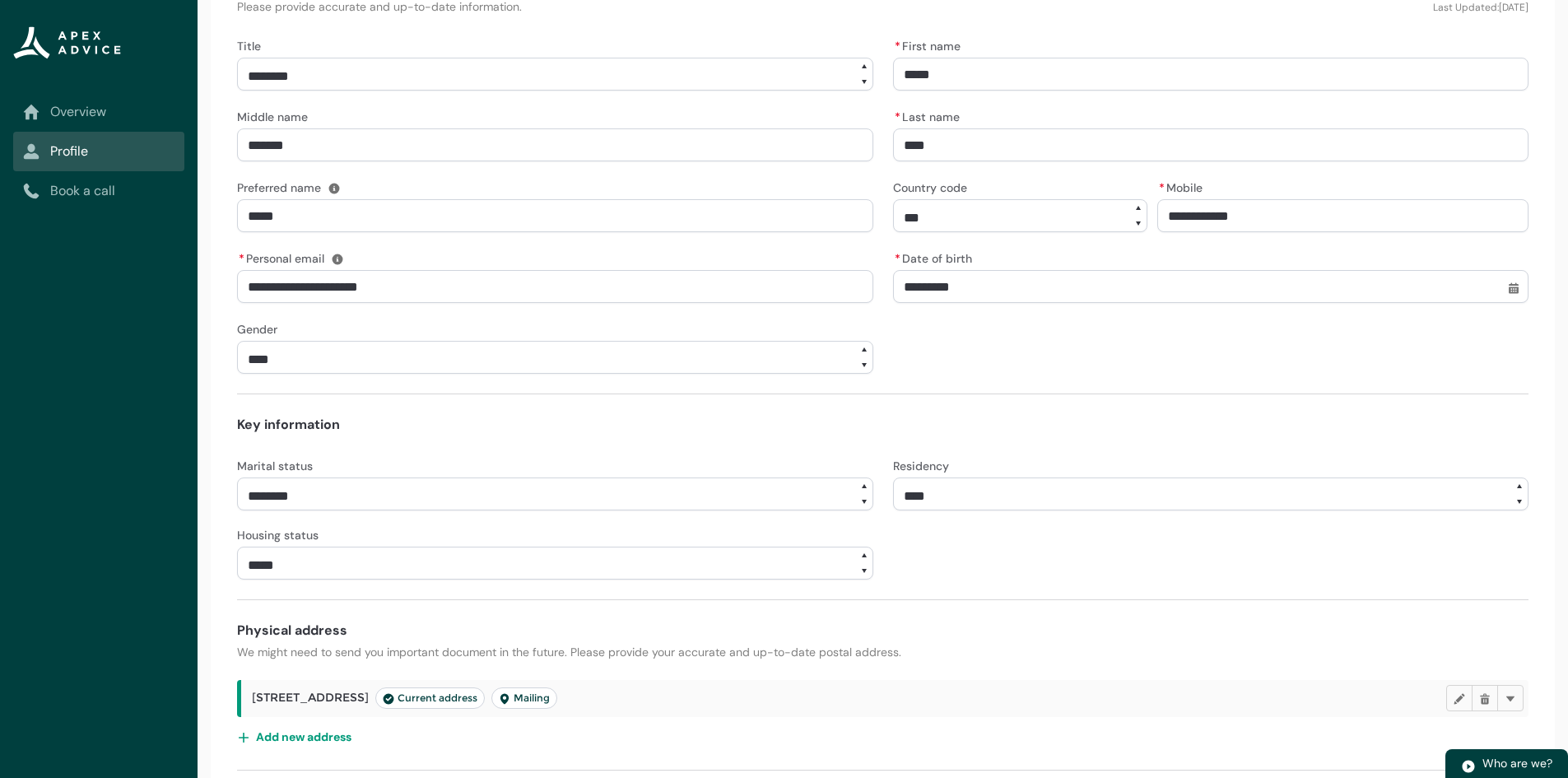
scroll to position [328, 0]
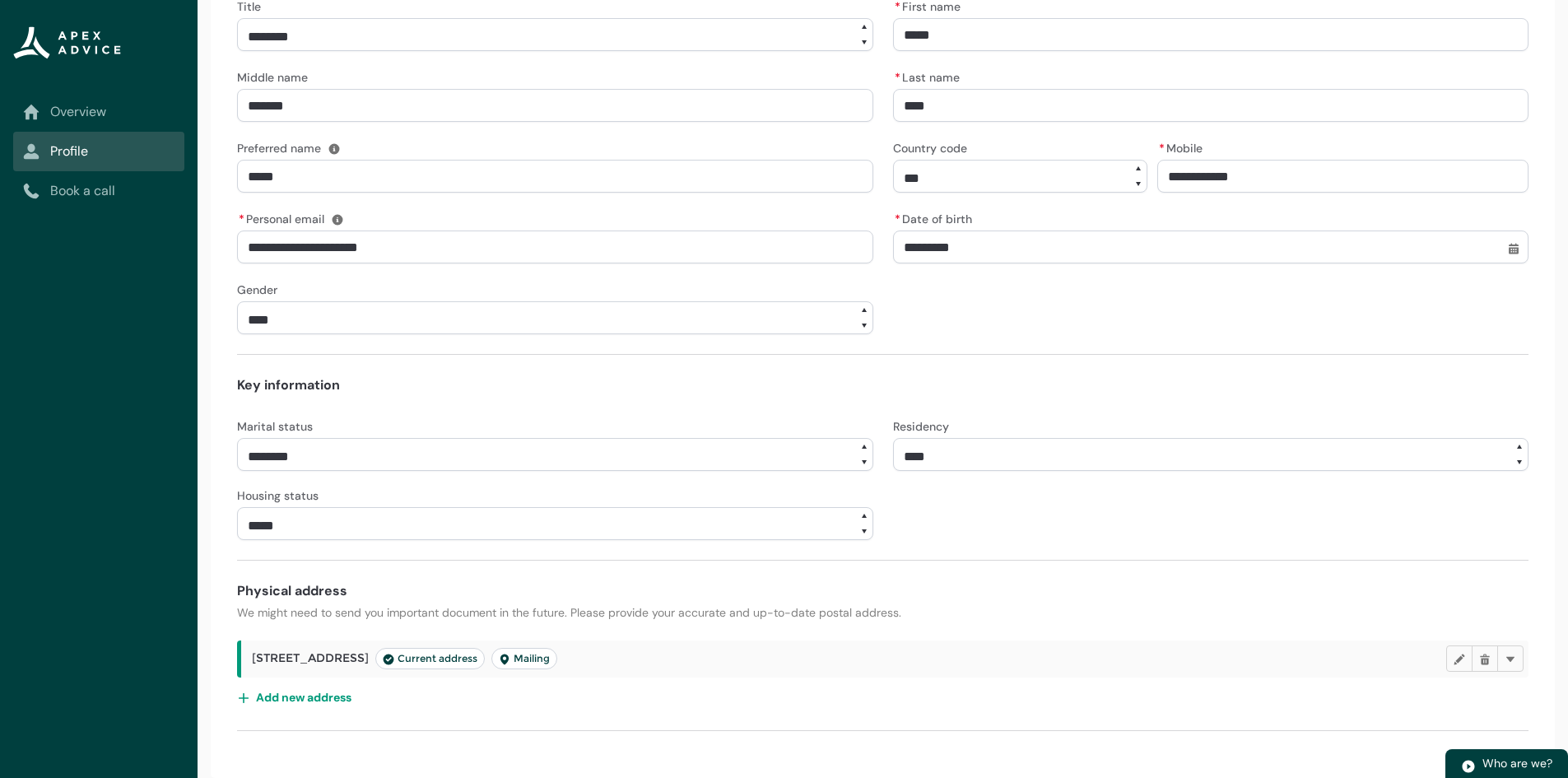
click at [1170, 448] on select "**********" at bounding box center [1210, 455] width 636 height 33
select select "*******"
click at [893, 438] on select "**********" at bounding box center [1210, 455] width 636 height 33
click at [694, 390] on h4 "Key information" at bounding box center [883, 385] width 1291 height 19
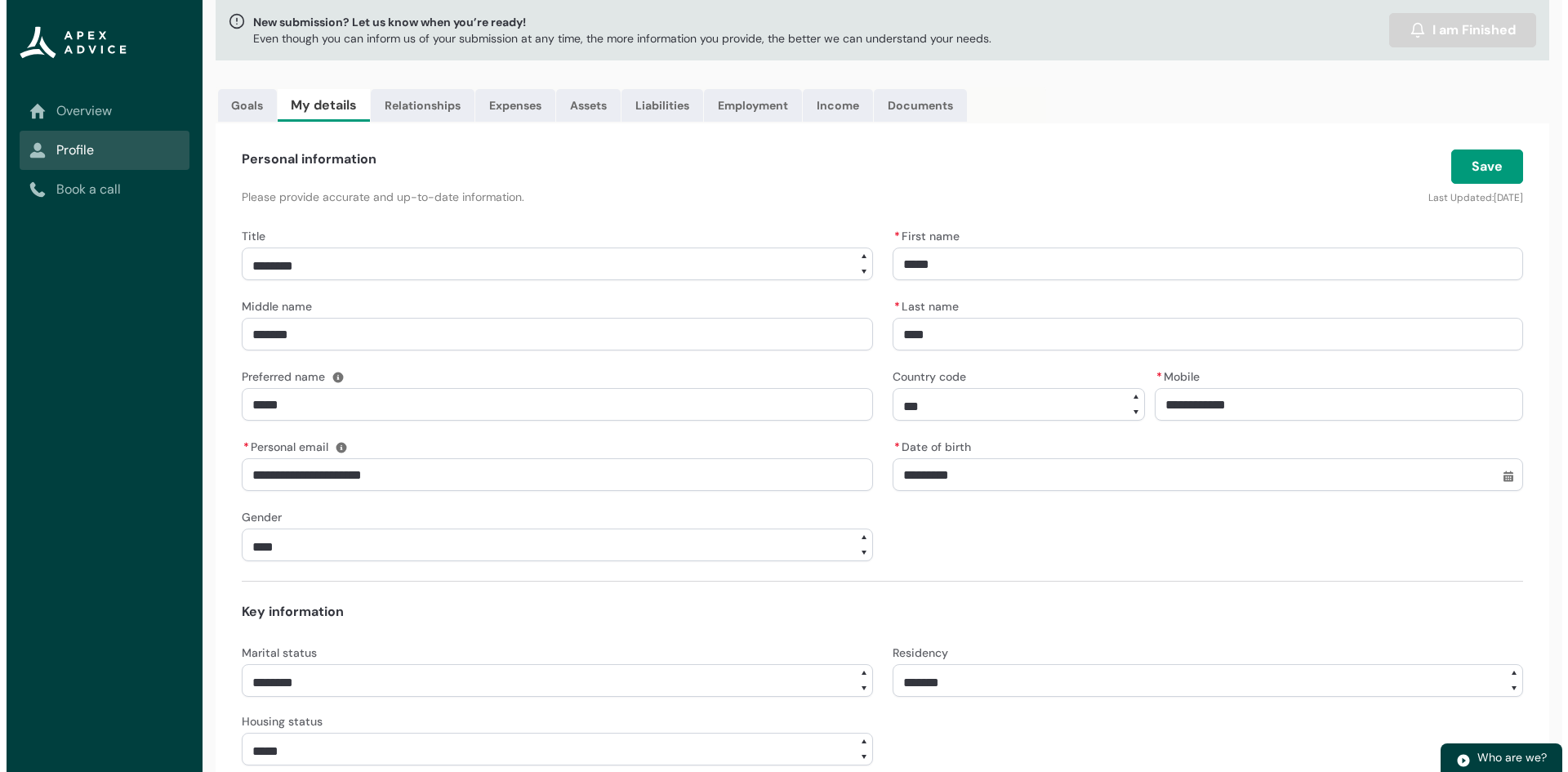
scroll to position [0, 0]
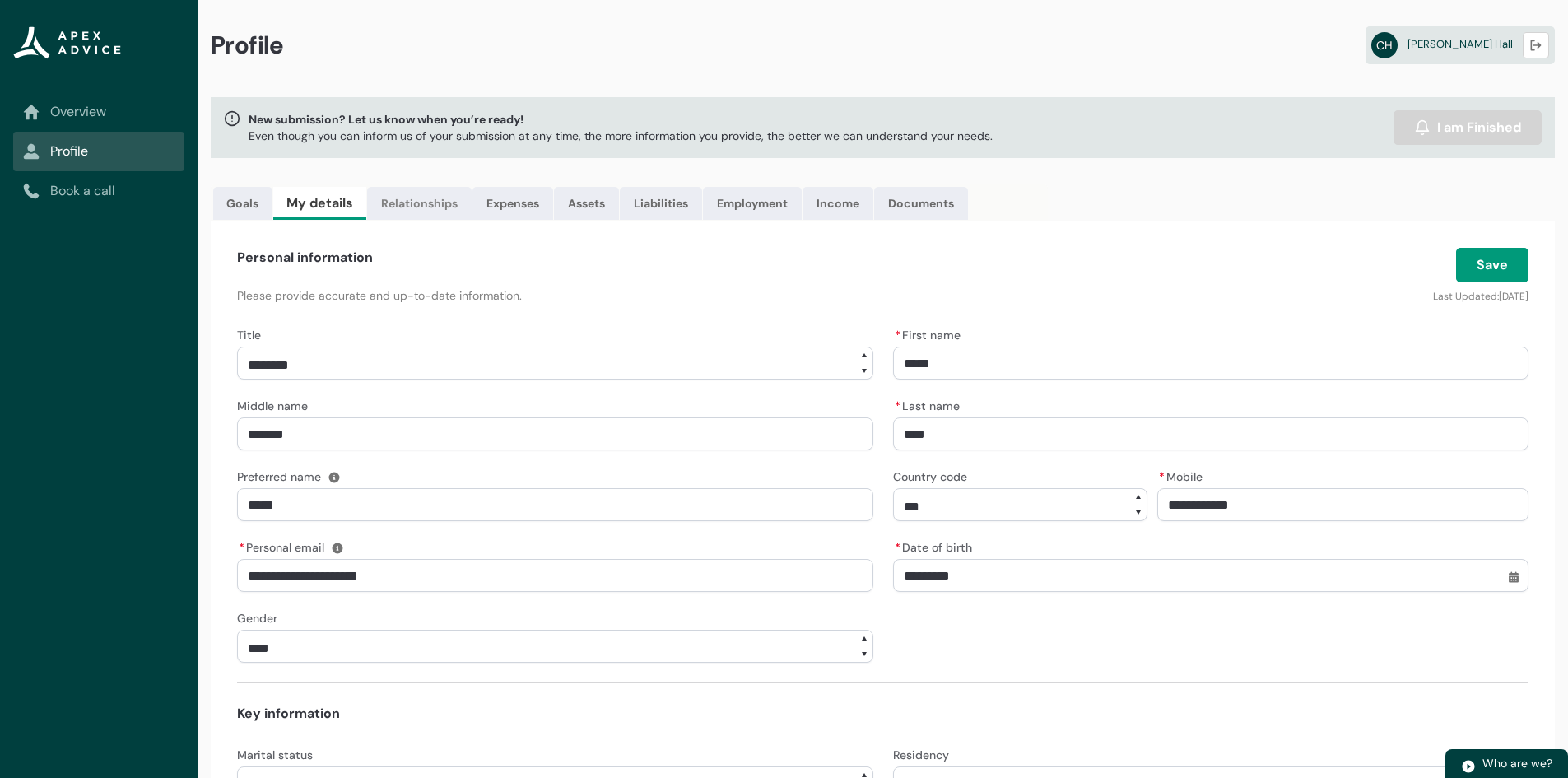
click at [416, 199] on link "Relationships" at bounding box center [419, 204] width 104 height 33
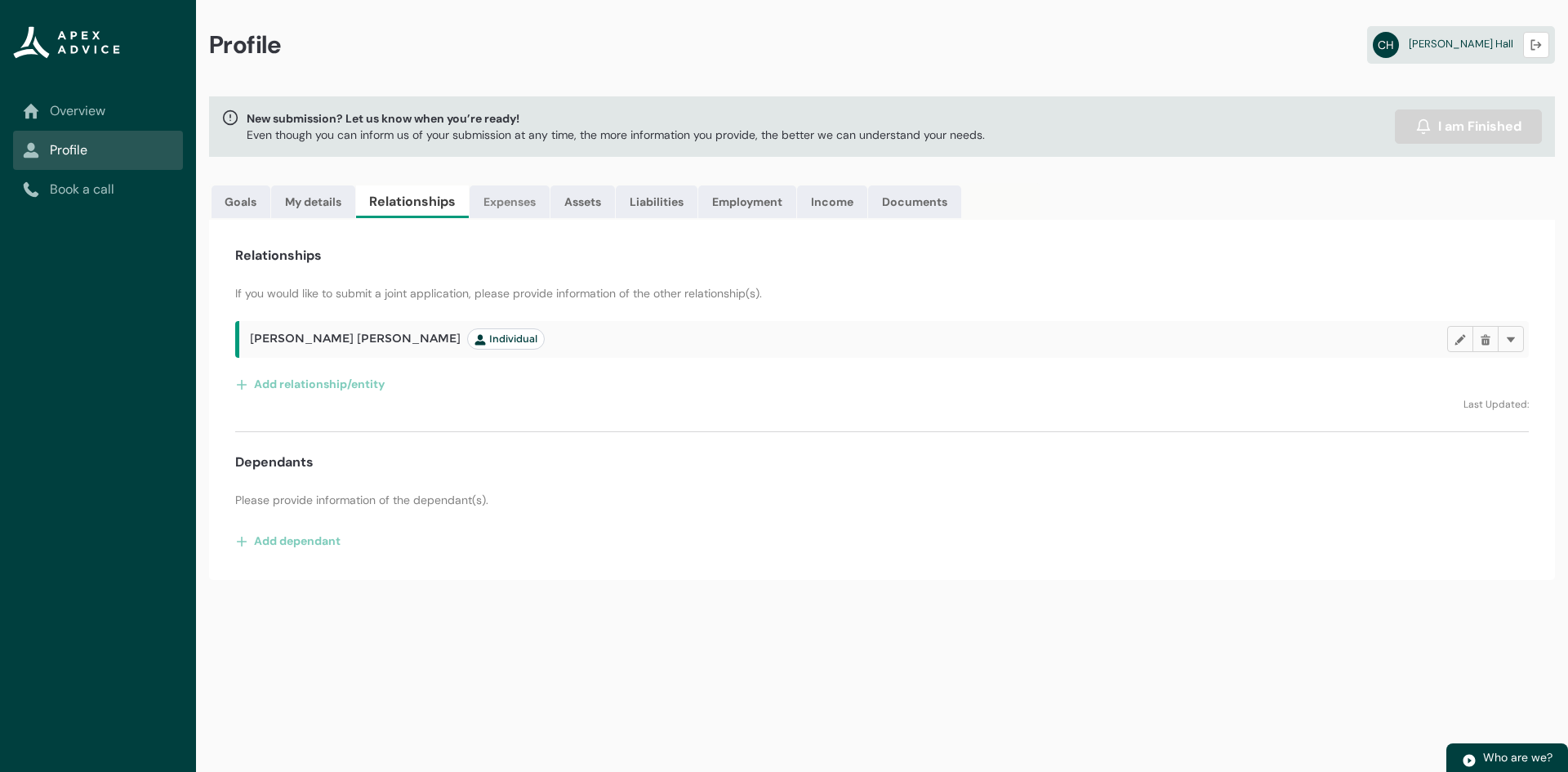
click at [524, 201] on link "Expenses" at bounding box center [510, 202] width 80 height 33
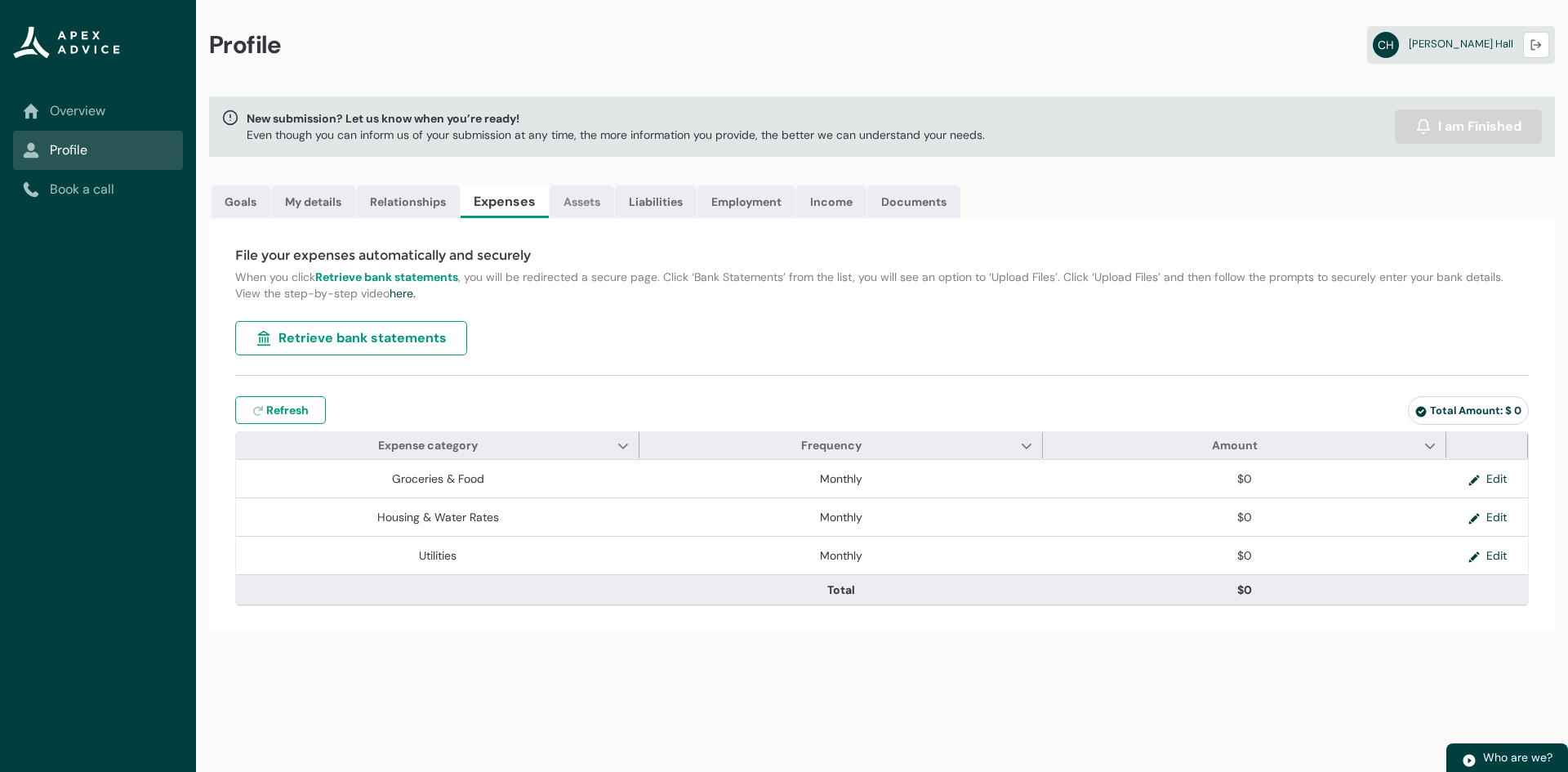
click at [594, 210] on link "Assets" at bounding box center [581, 202] width 64 height 33
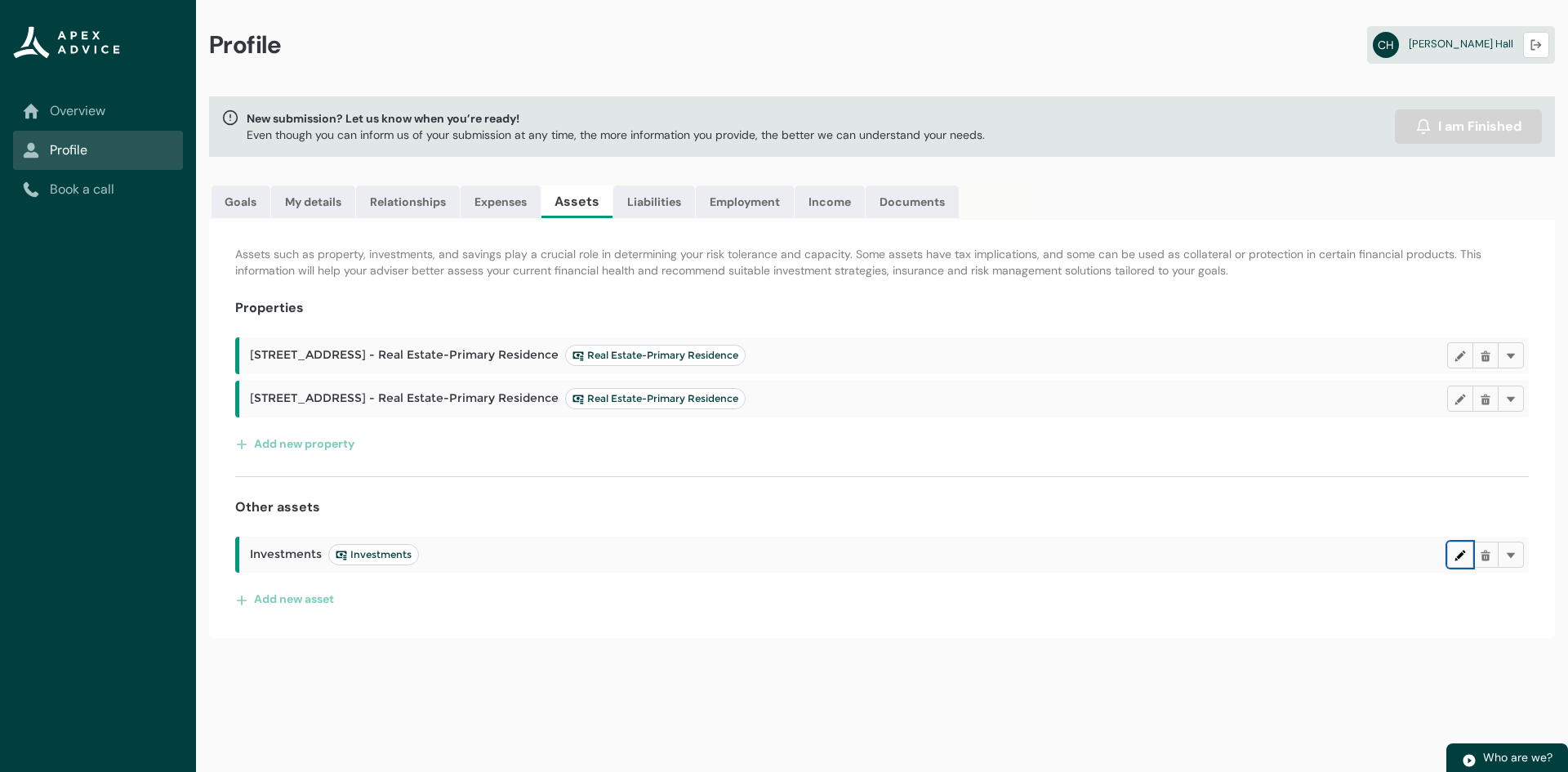
click at [1460, 557] on lightning-primitive-icon "button" at bounding box center [1461, 554] width 11 height 12
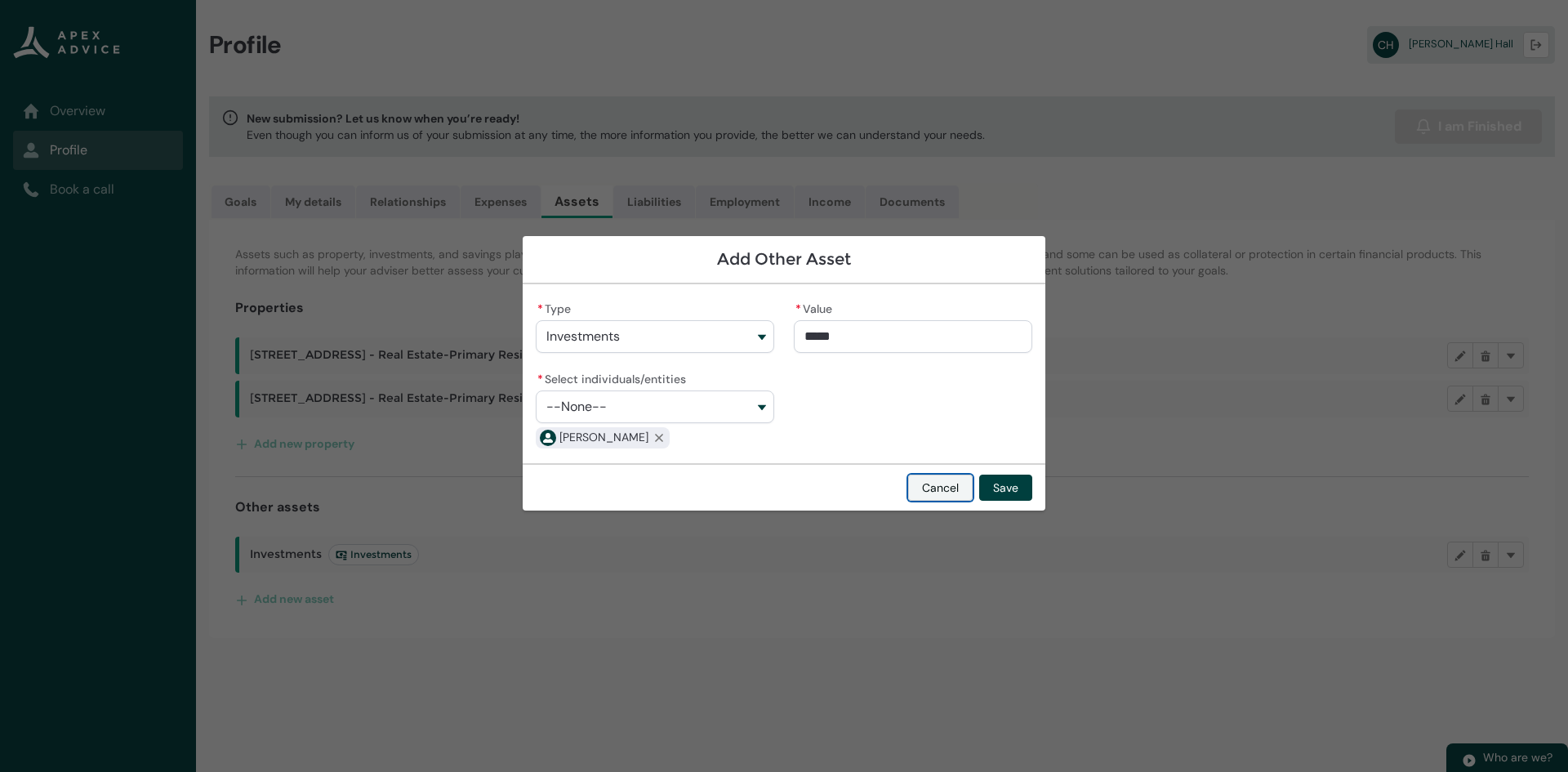
click at [951, 487] on button "Cancel" at bounding box center [940, 487] width 64 height 26
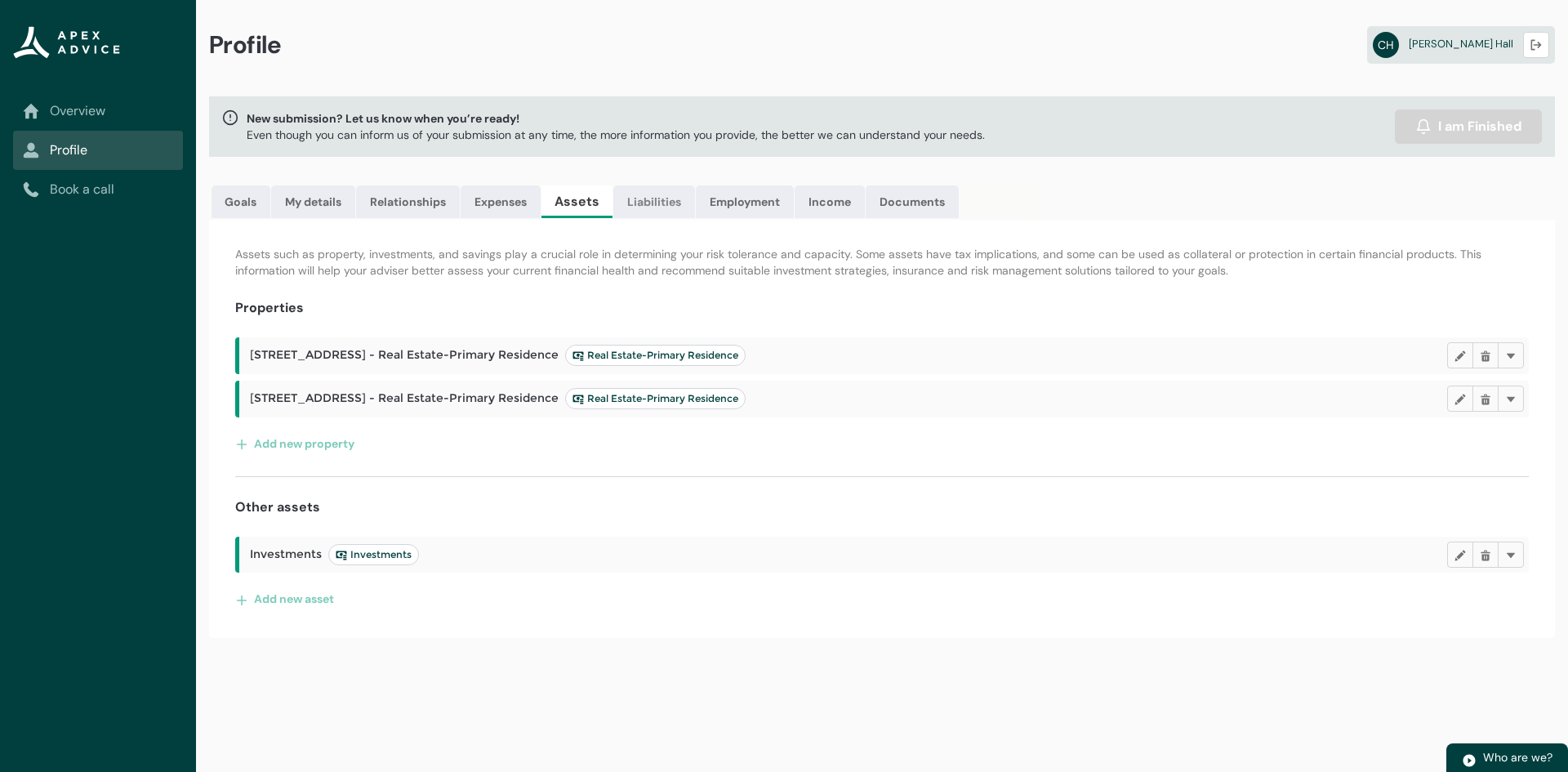
click at [672, 208] on link "Liabilities" at bounding box center [653, 202] width 81 height 33
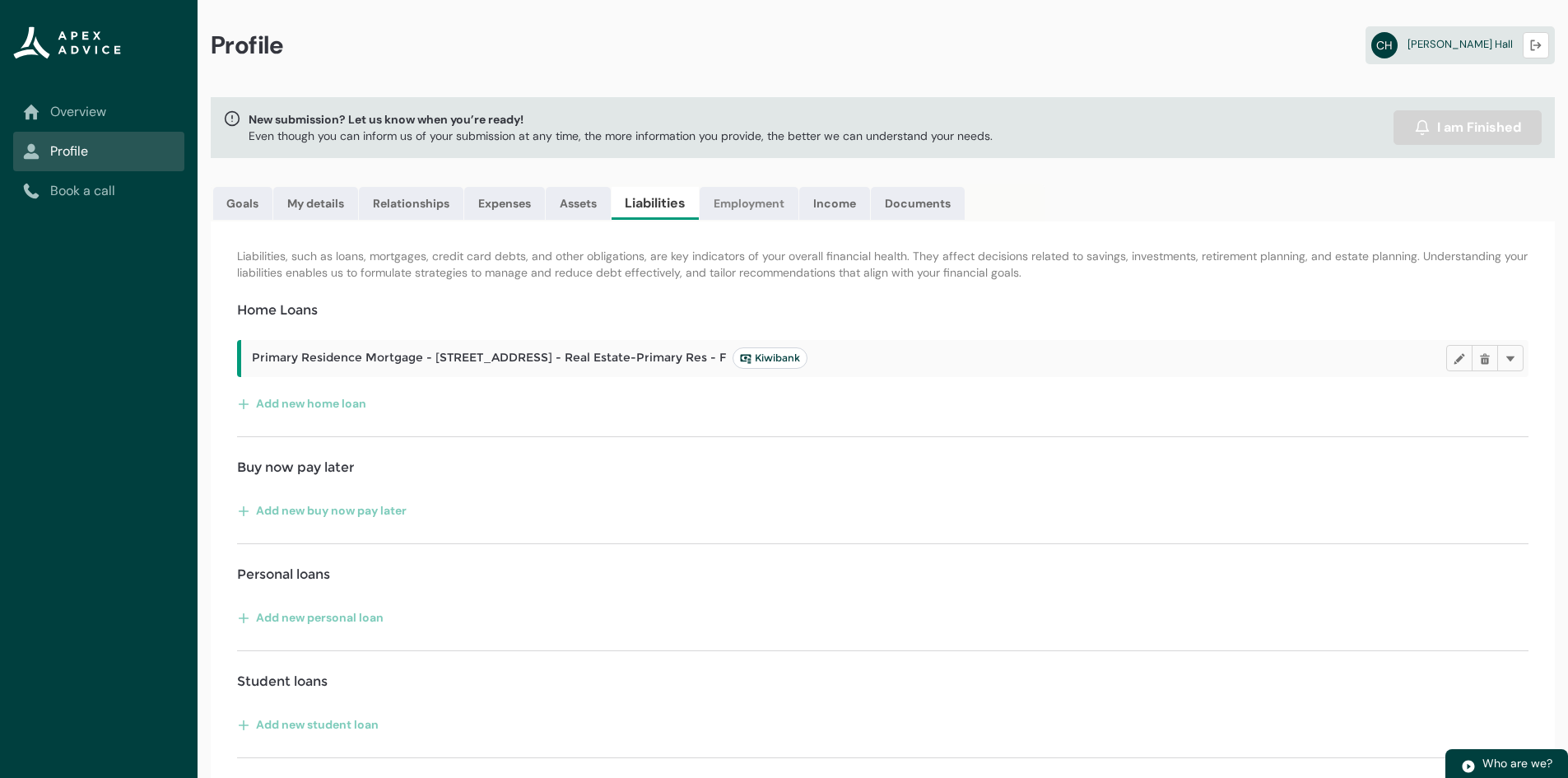
click at [775, 205] on link "Employment" at bounding box center [749, 204] width 98 height 33
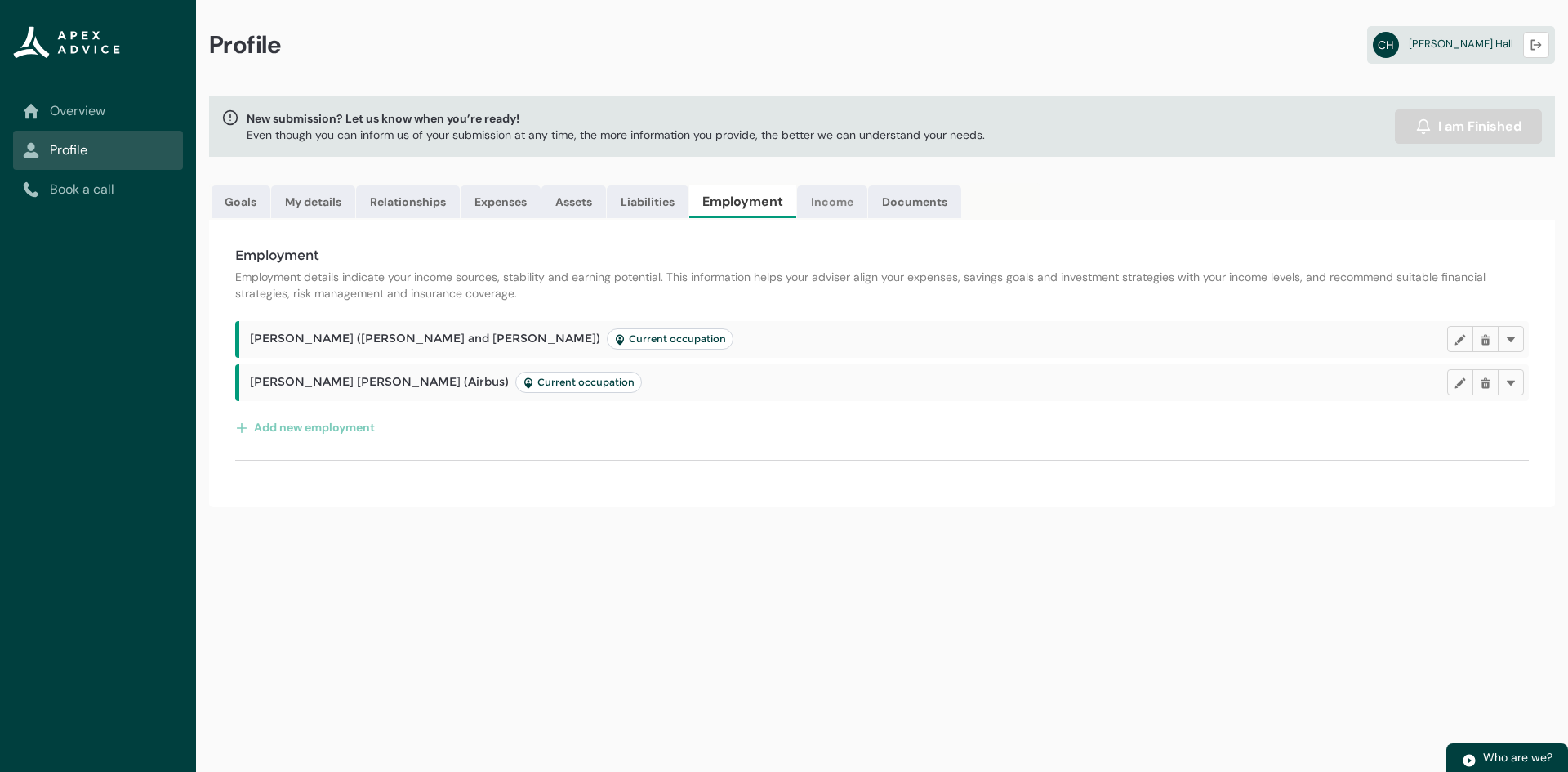
click at [840, 200] on link "Income" at bounding box center [831, 202] width 70 height 33
click at [912, 197] on link "Documents" at bounding box center [909, 202] width 93 height 33
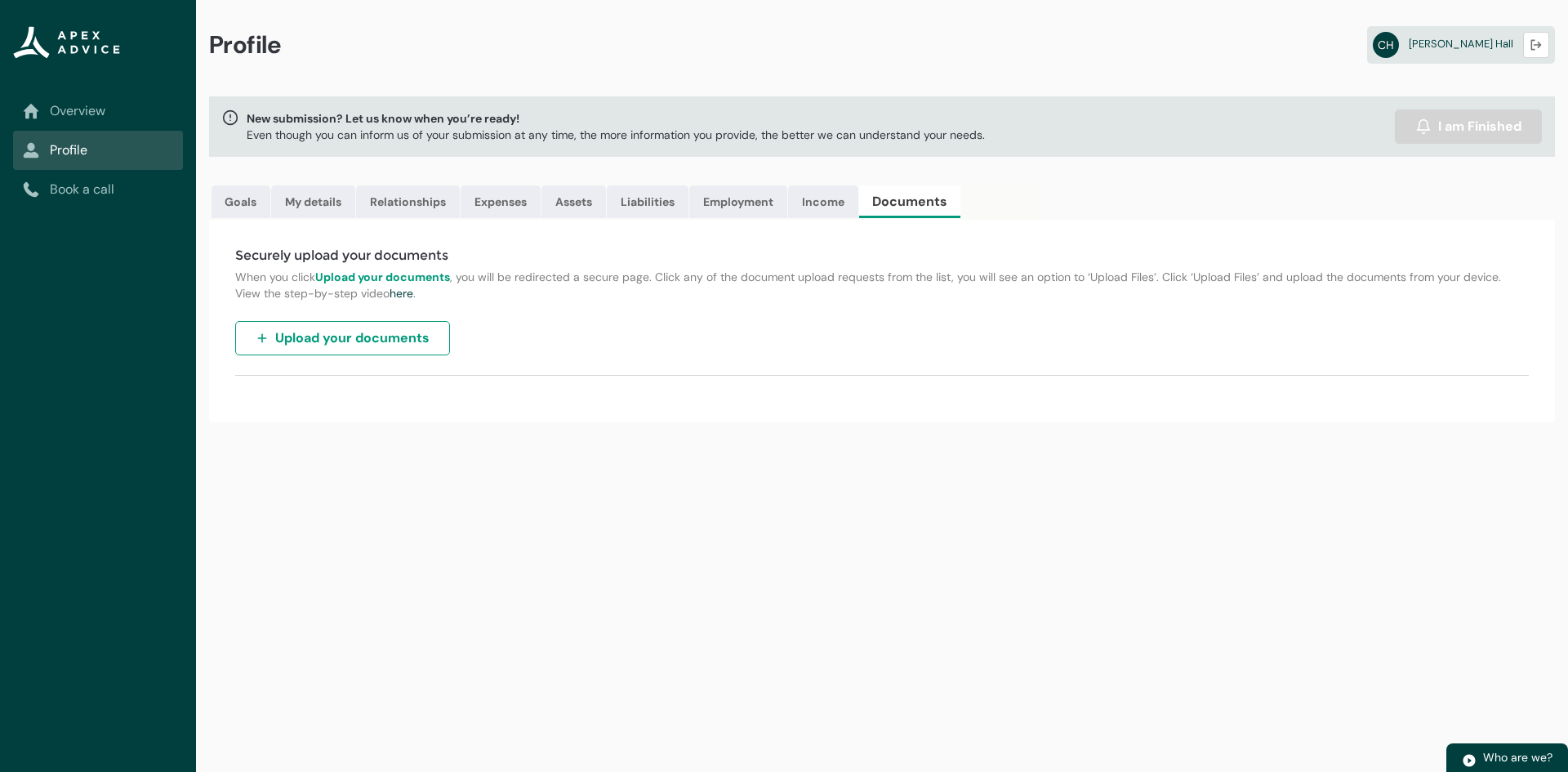
click at [1193, 77] on div "Profile CH Craig Hall Logout" at bounding box center [882, 48] width 1373 height 97
click at [1068, 136] on div "New submission? Let us know when you’re ready! Even though you can inform us of…" at bounding box center [895, 126] width 1295 height 34
click at [1217, 45] on div "Profile CH Craig Hall Logout" at bounding box center [882, 48] width 1373 height 97
click at [1534, 41] on lightning-primitive-icon "button" at bounding box center [1536, 45] width 11 height 12
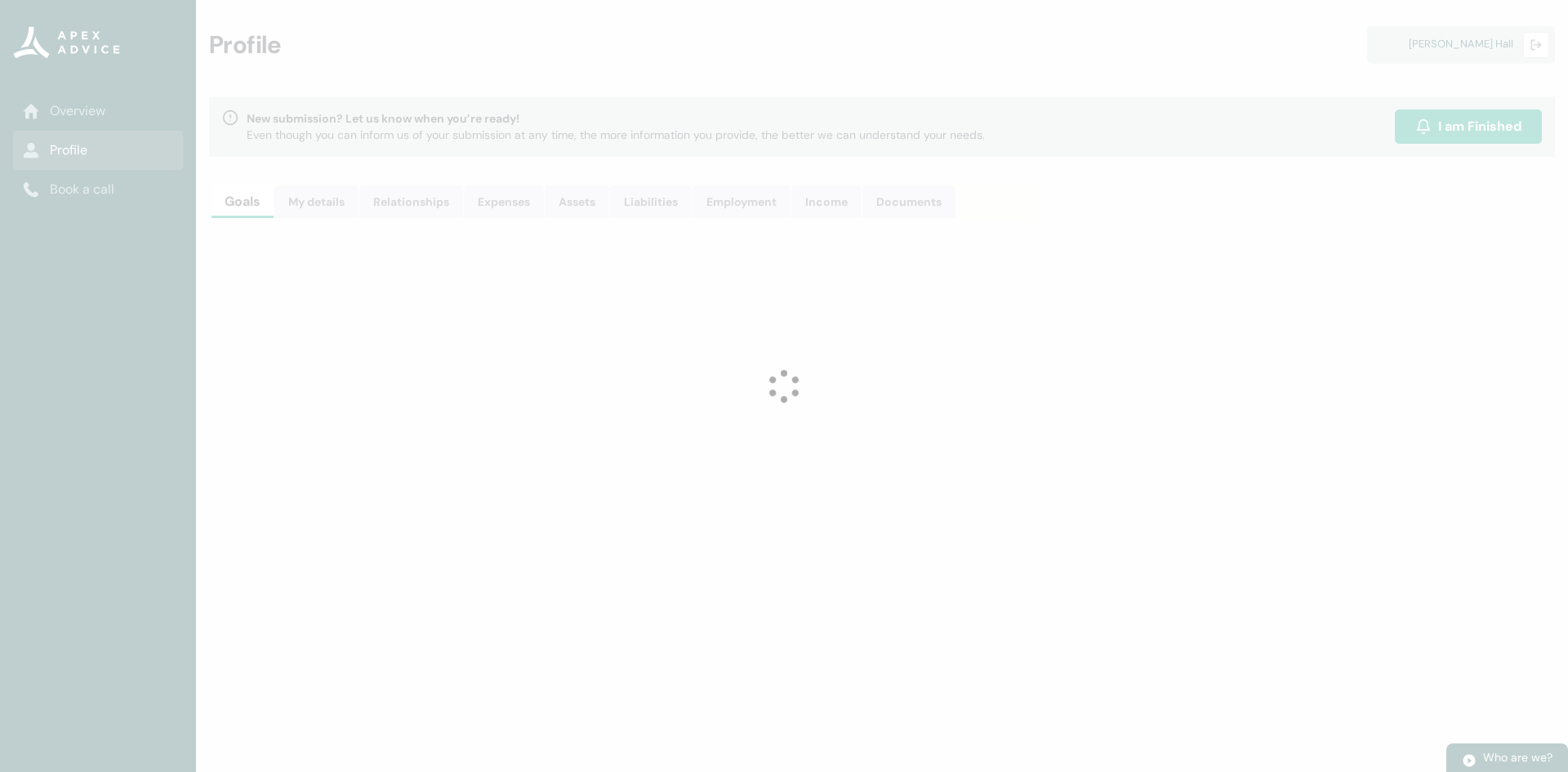
click at [1078, 37] on lightning-spinner "Loading" at bounding box center [784, 386] width 1568 height 772
